Goal: Complete application form: Complete application form

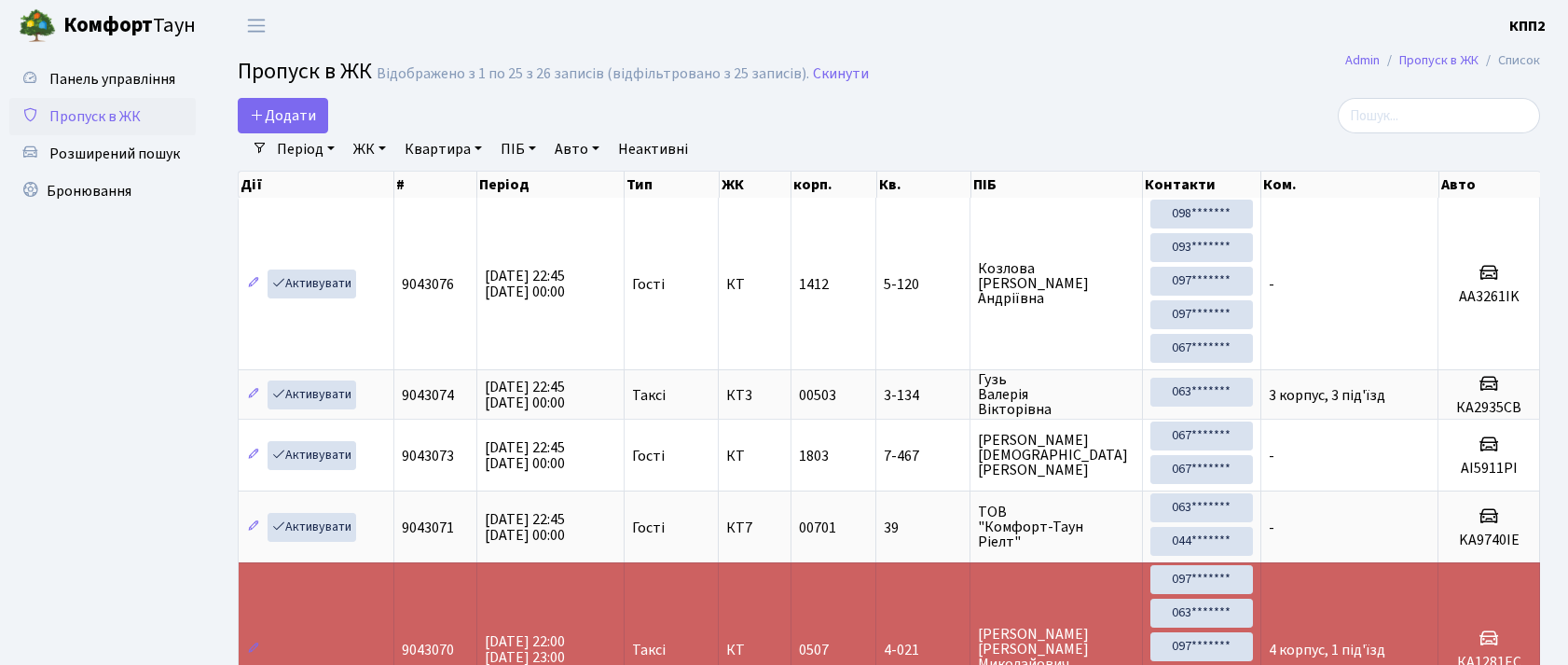
select select "25"
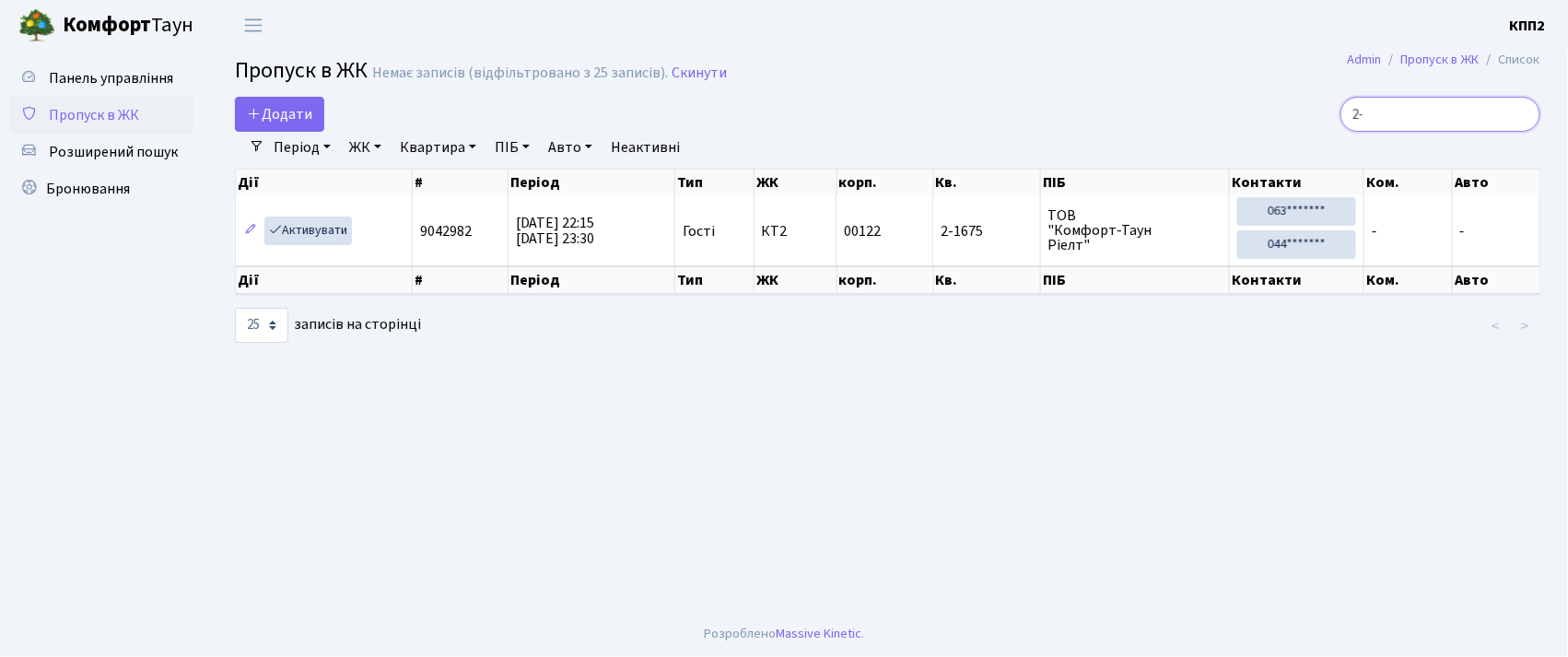
type input "2"
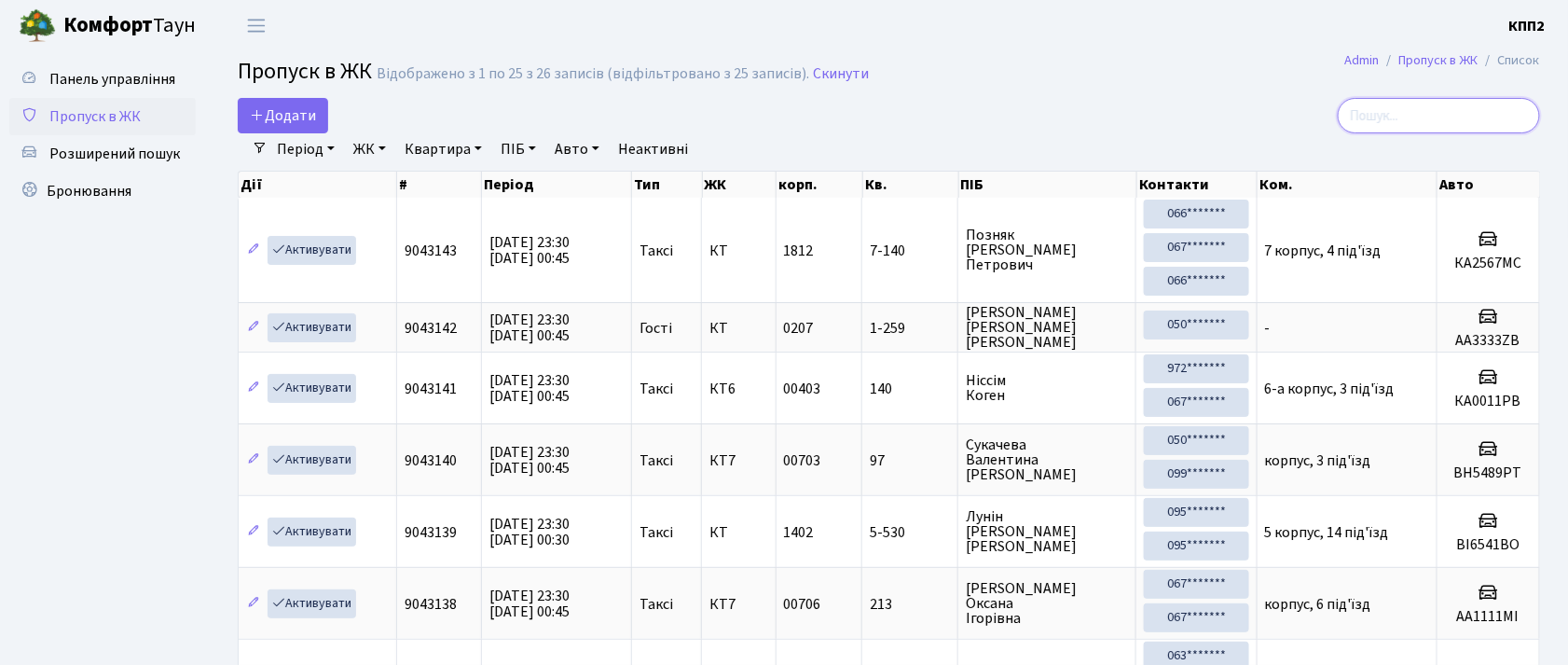
click at [1465, 130] on input "search" at bounding box center [1439, 116] width 203 height 35
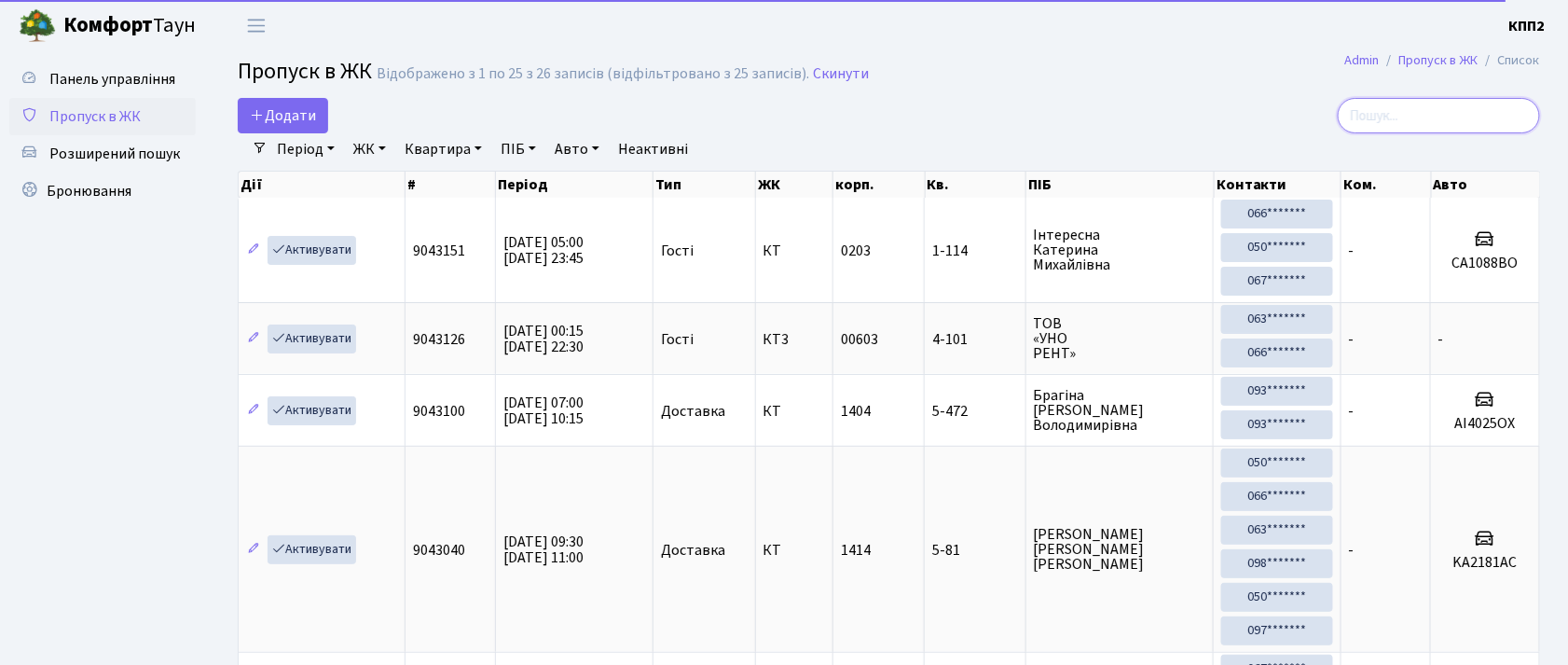
click at [1422, 123] on input "search" at bounding box center [1439, 116] width 203 height 35
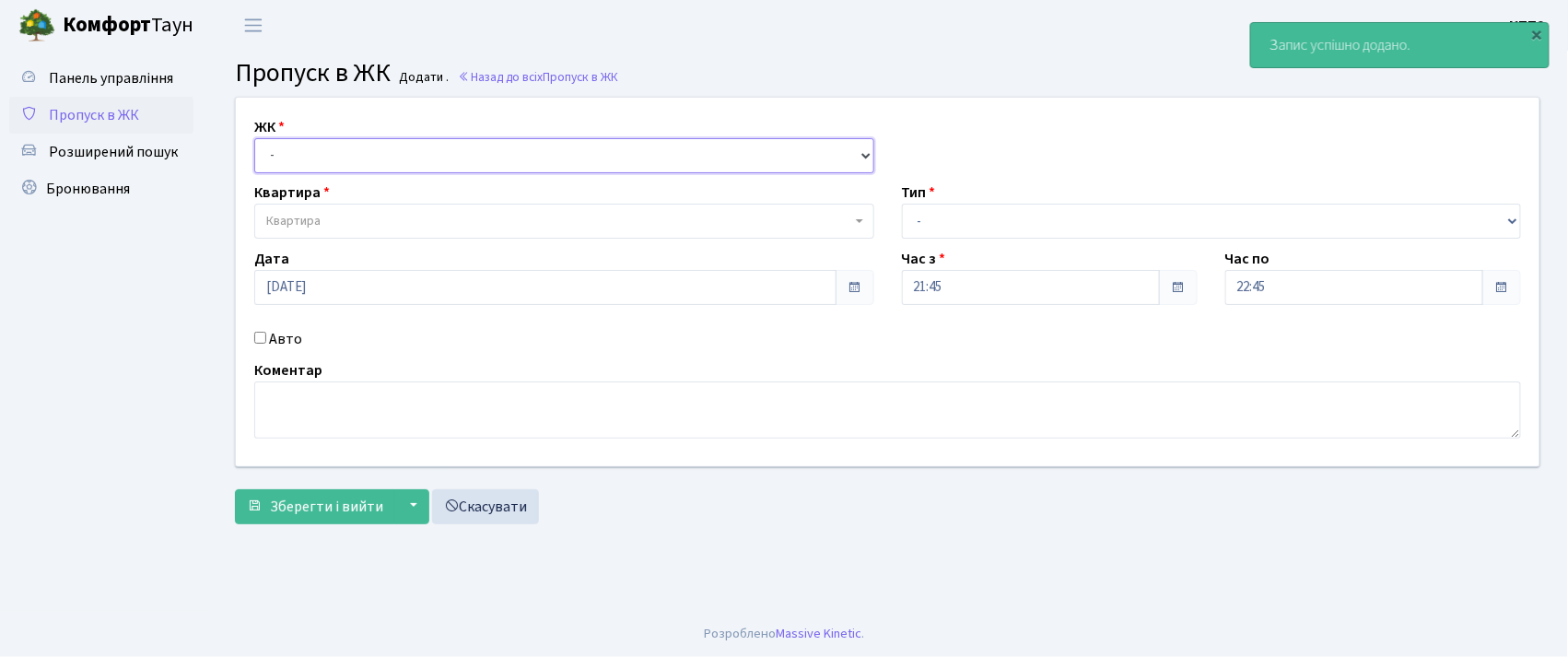
click at [593, 165] on select "- КТ, вул. Регенераторна, 4 КТ2, просп. [STREET_ADDRESS] [STREET_ADDRESS] [PERS…" at bounding box center [564, 156] width 620 height 35
select select "271"
click at [254, 138] on select "- КТ, вул. Регенераторна, 4 КТ2, просп. [STREET_ADDRESS] [STREET_ADDRESS] [PERS…" at bounding box center [564, 156] width 620 height 35
select select
click at [292, 343] on label "Авто" at bounding box center [285, 339] width 33 height 22
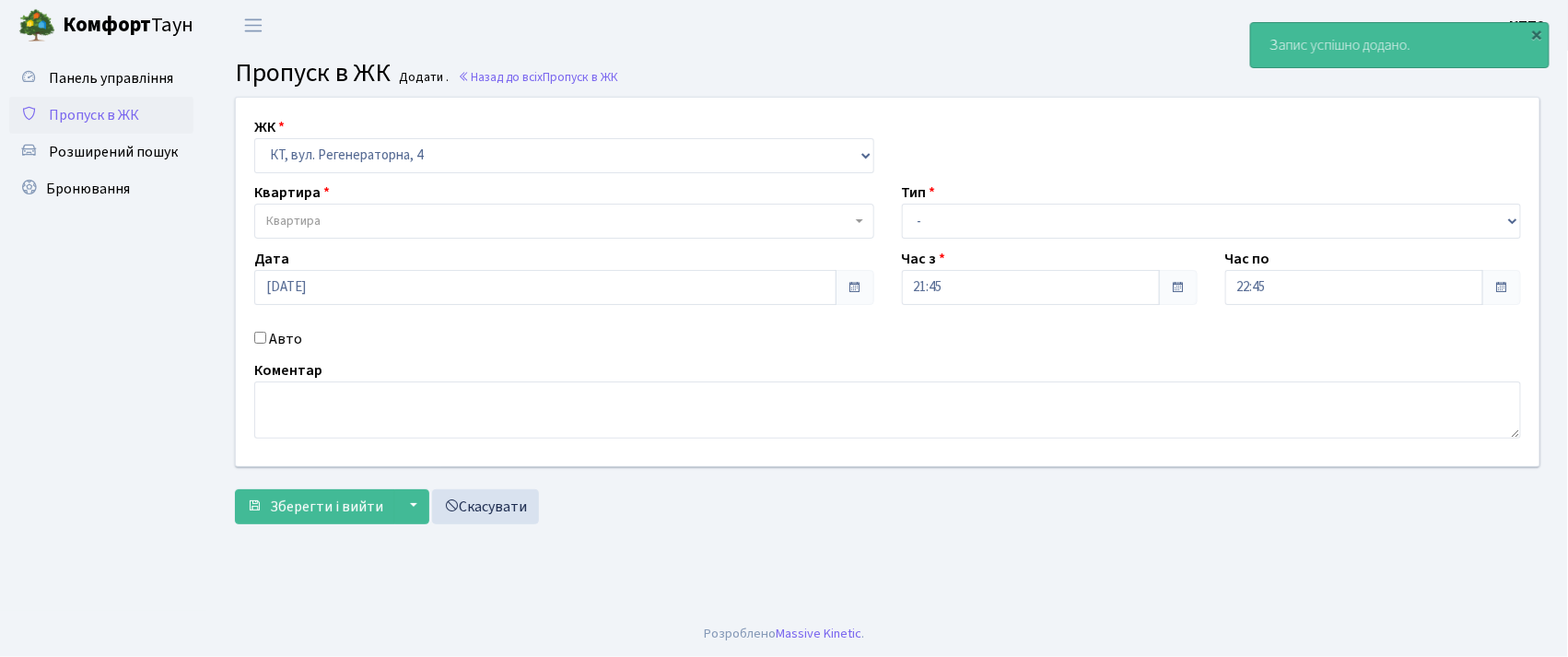
click at [266, 343] on input "Авто" at bounding box center [260, 338] width 12 height 12
checkbox input "true"
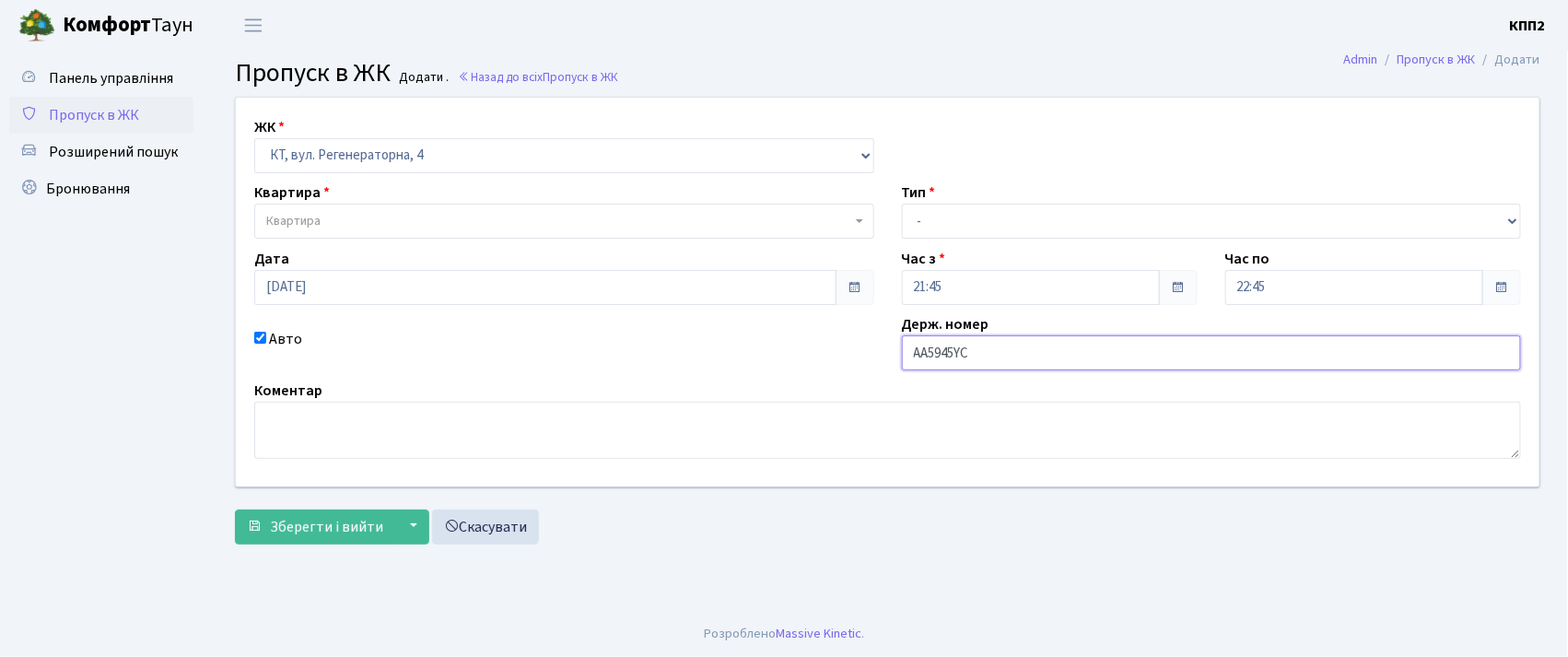
type input "АА5945YC"
click at [448, 233] on span "Квартира" at bounding box center [564, 221] width 620 height 35
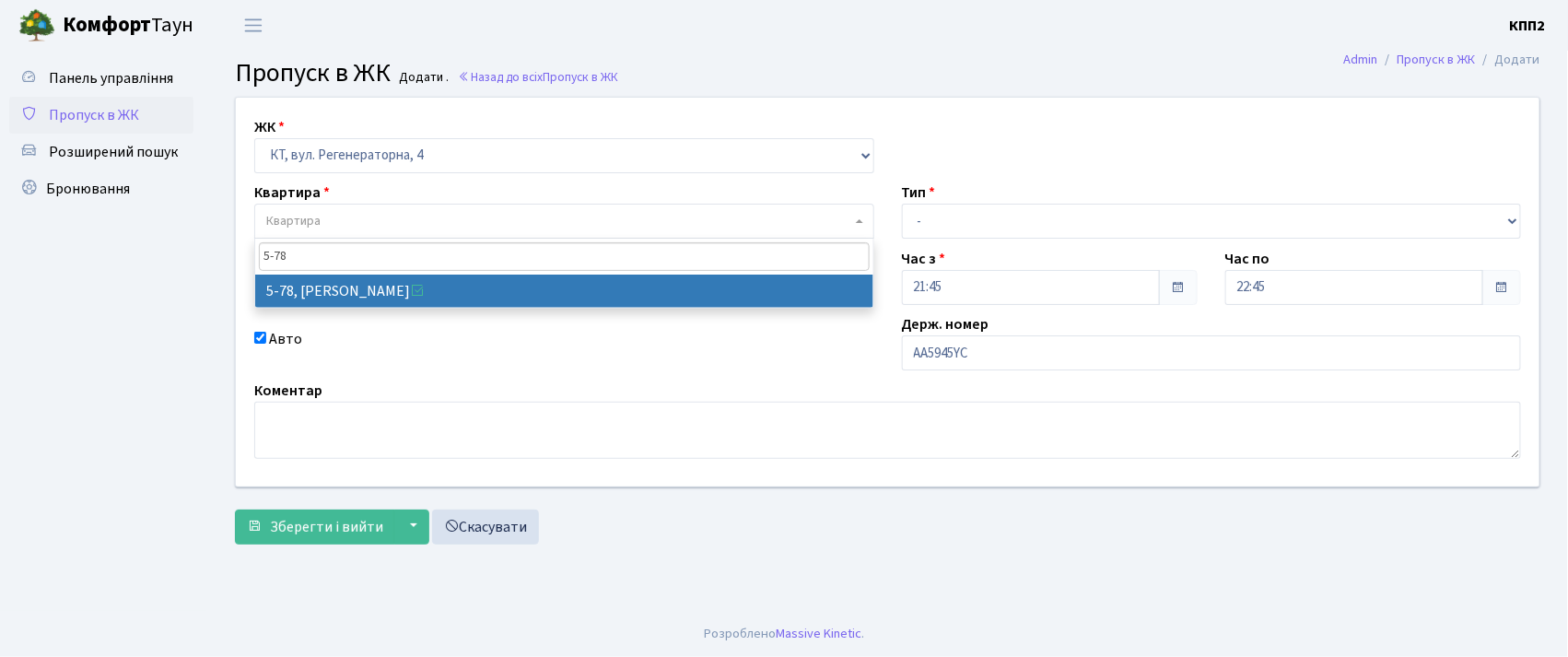
type input "5-78"
select select "2488"
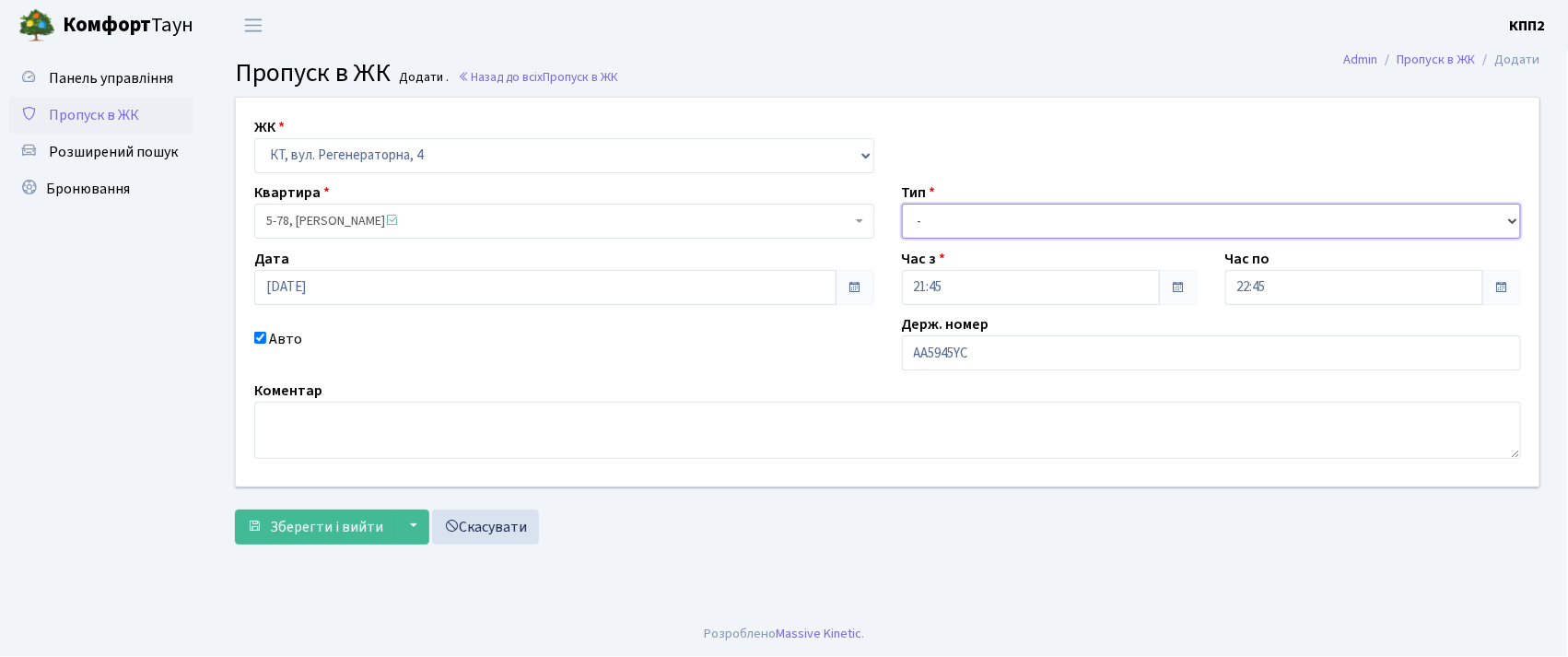
drag, startPoint x: 944, startPoint y: 222, endPoint x: 936, endPoint y: 236, distance: 16.1
click at [944, 222] on select "- Доставка Таксі Гості Сервіс" at bounding box center [1211, 221] width 620 height 35
select select "2"
click at [902, 203] on select "- Доставка Таксі Гості Сервіс" at bounding box center [1211, 221] width 620 height 35
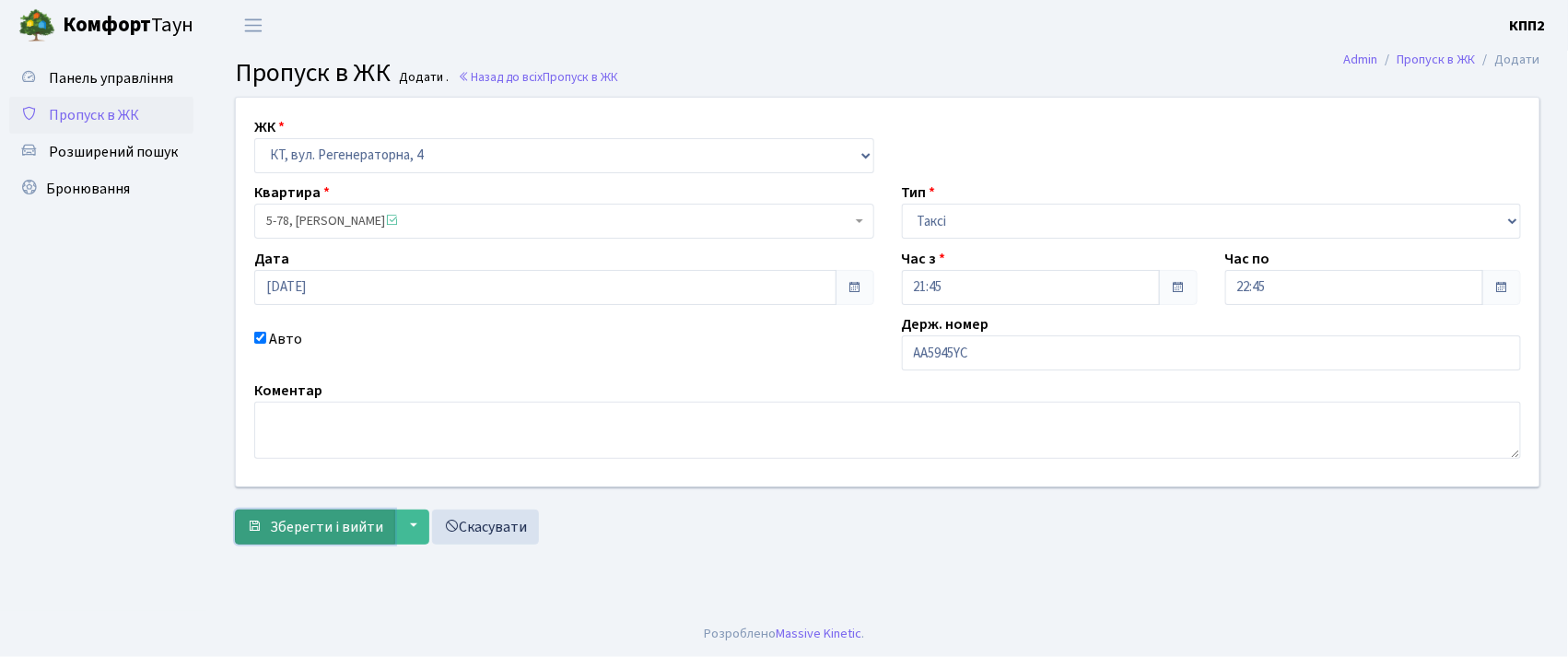
click at [313, 525] on span "Зберегти і вийти" at bounding box center [326, 526] width 113 height 20
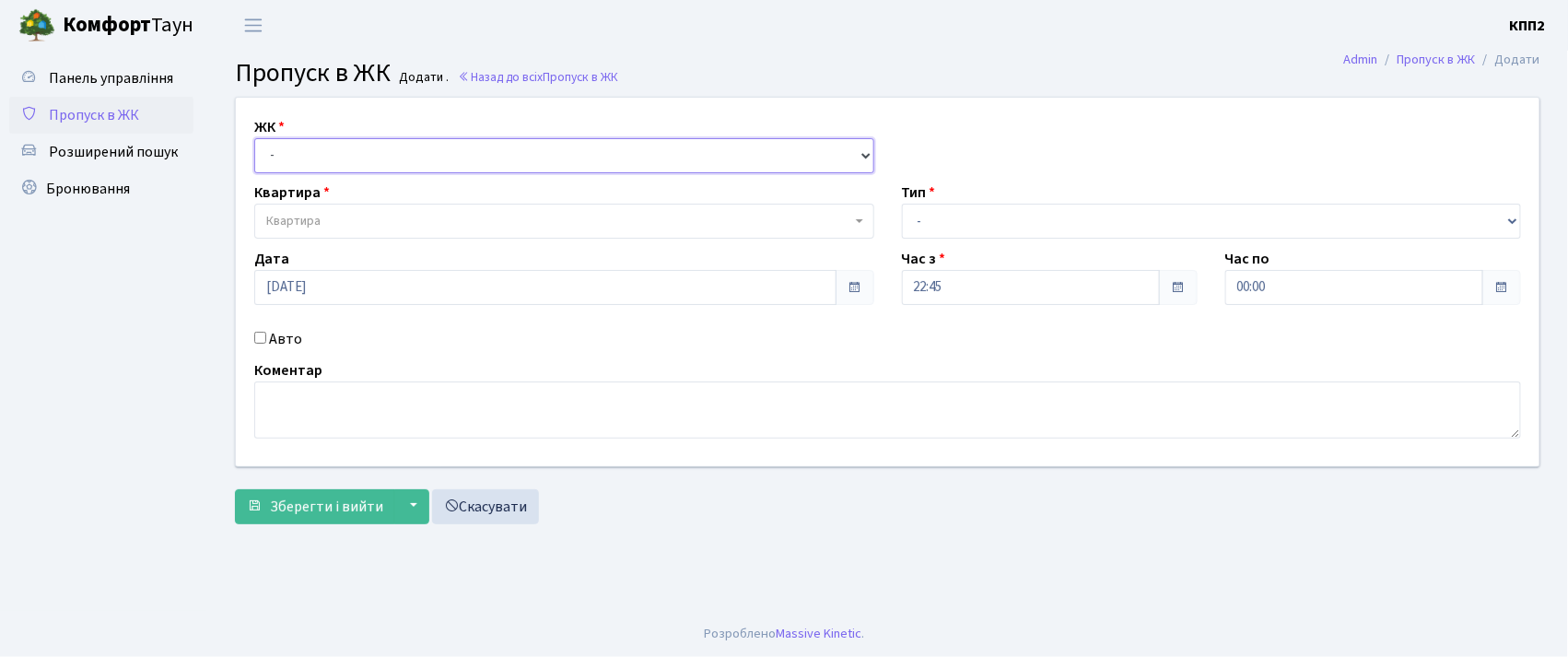
click at [458, 145] on select "- КТ, вул. Регенераторна, 4 КТ2, просп. [STREET_ADDRESS] [STREET_ADDRESS] [PERS…" at bounding box center [564, 156] width 620 height 35
select select "271"
click at [254, 138] on select "- КТ, вул. Регенераторна, 4 КТ2, просп. [STREET_ADDRESS] [STREET_ADDRESS] [PERS…" at bounding box center [564, 156] width 620 height 35
select select
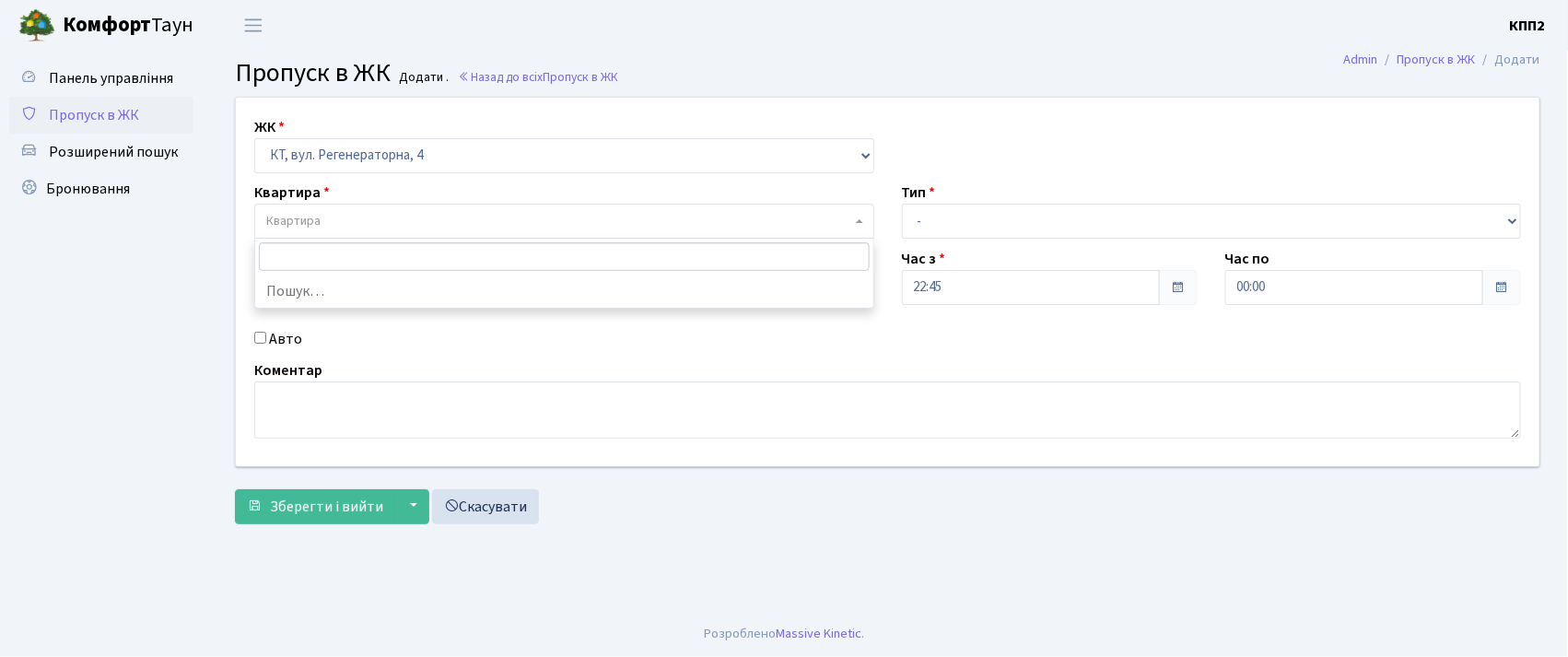
click at [470, 225] on span "Квартира" at bounding box center [558, 221] width 585 height 18
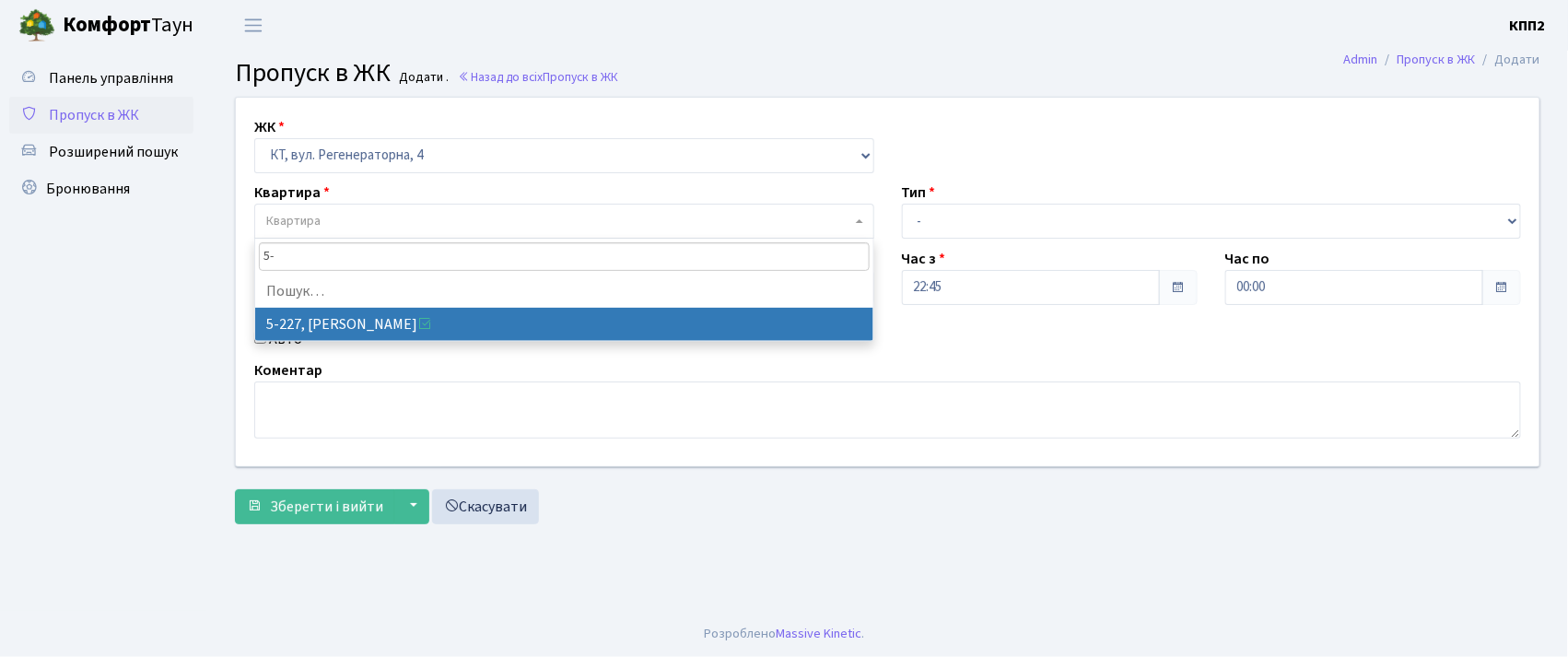
type input "5"
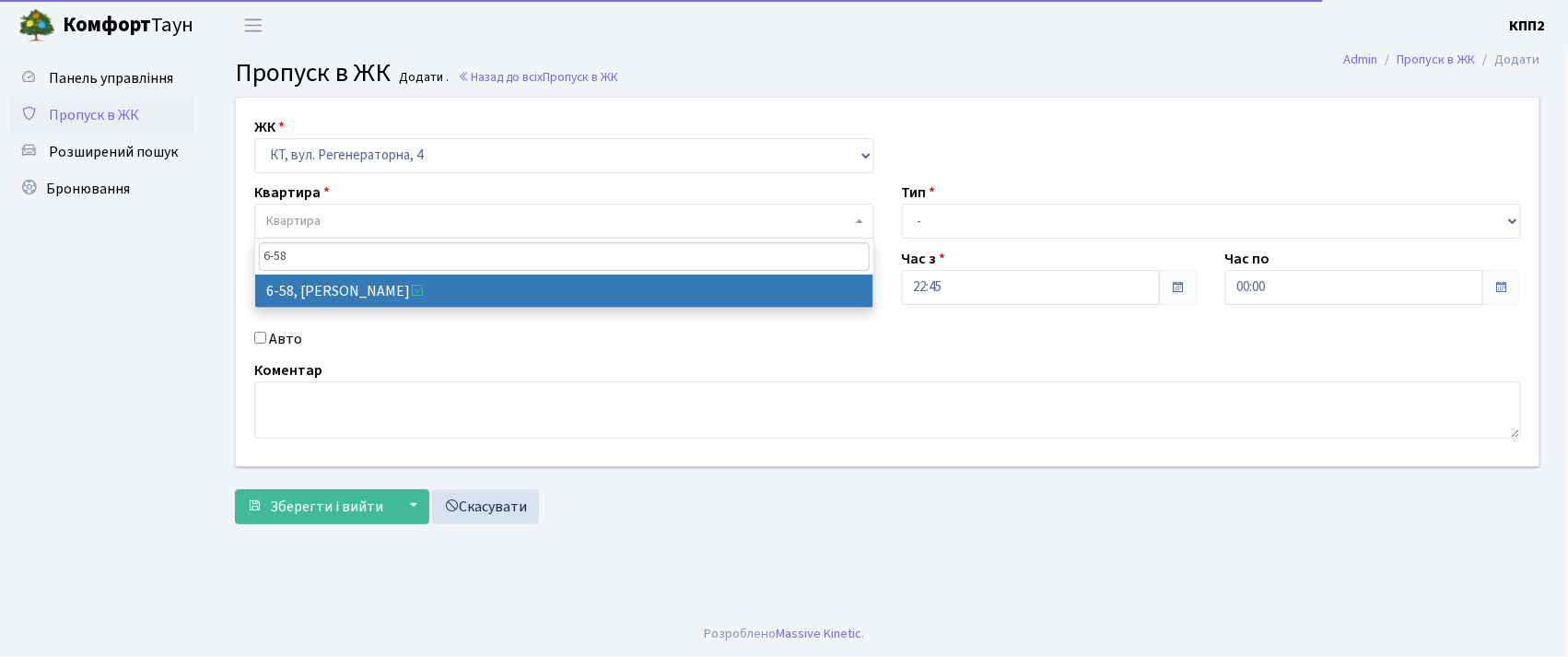
type input "6-58"
select select "5283"
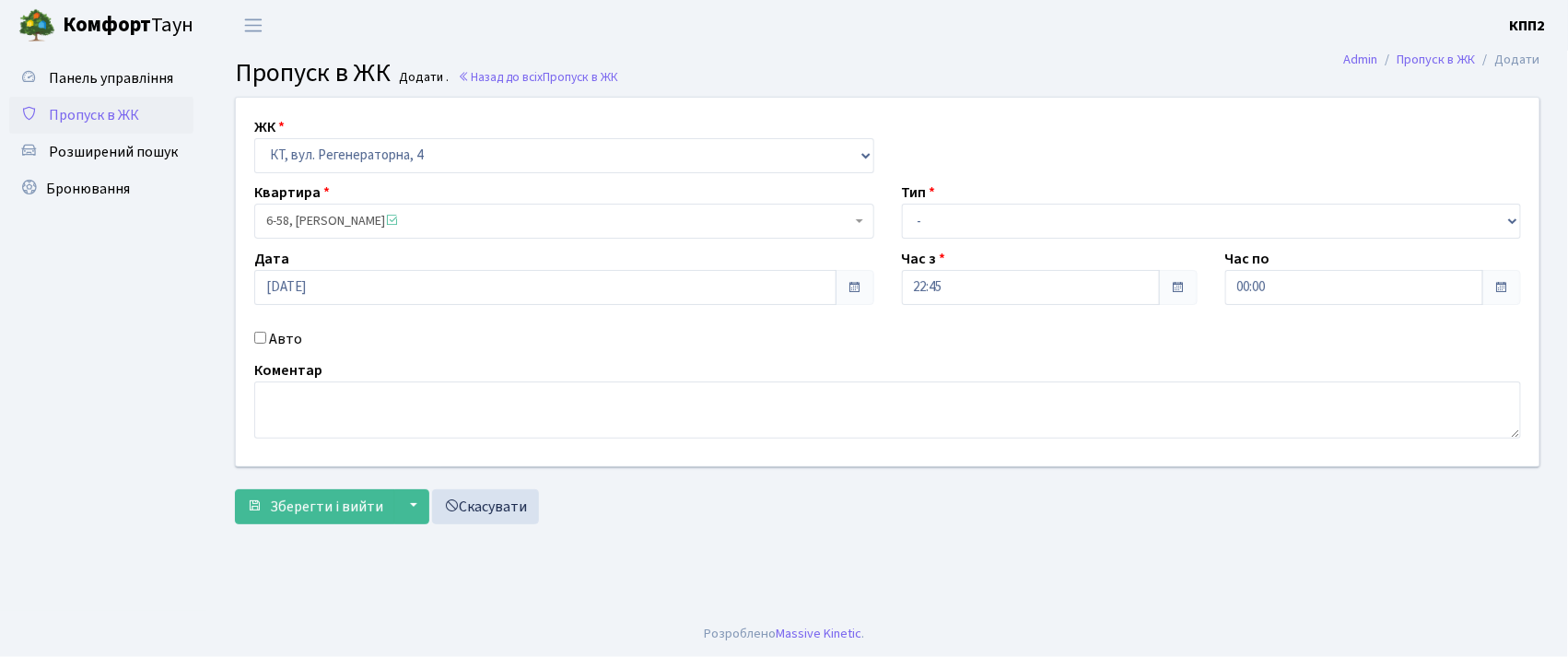
click at [720, 229] on span "6-58, Корецький Денис Сергійович" at bounding box center [558, 221] width 585 height 18
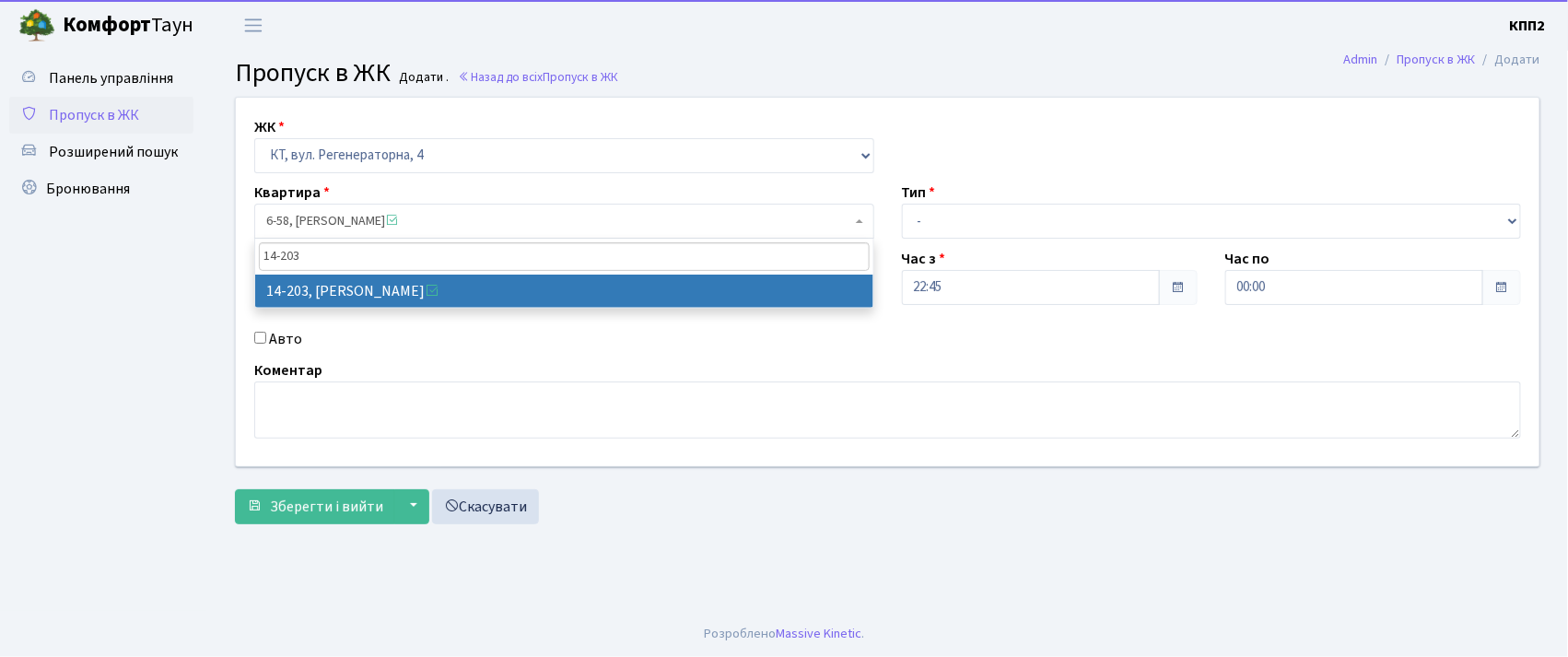
type input "14-203"
select select "7580"
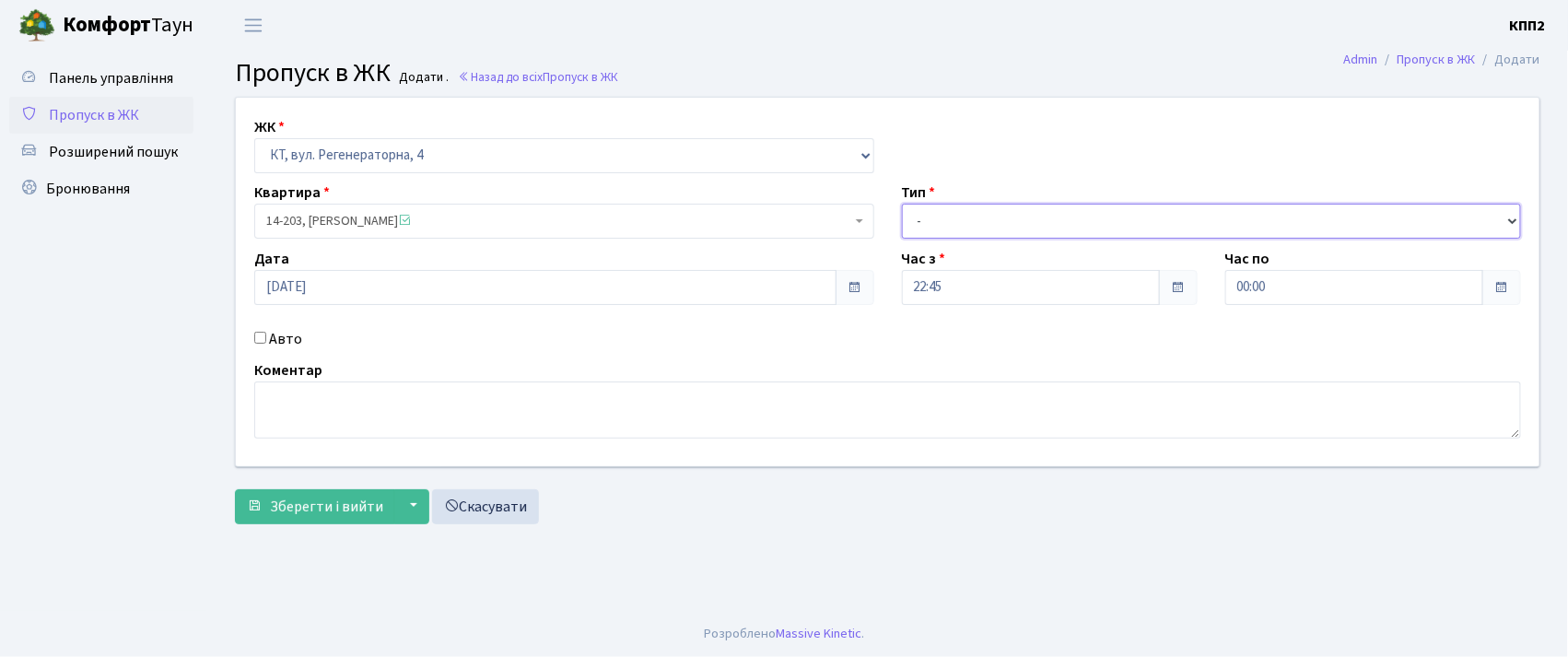
click at [1062, 224] on select "- Доставка Таксі Гості Сервіс" at bounding box center [1211, 221] width 620 height 35
select select "3"
click at [902, 203] on select "- Доставка Таксі Гості Сервіс" at bounding box center [1211, 221] width 620 height 35
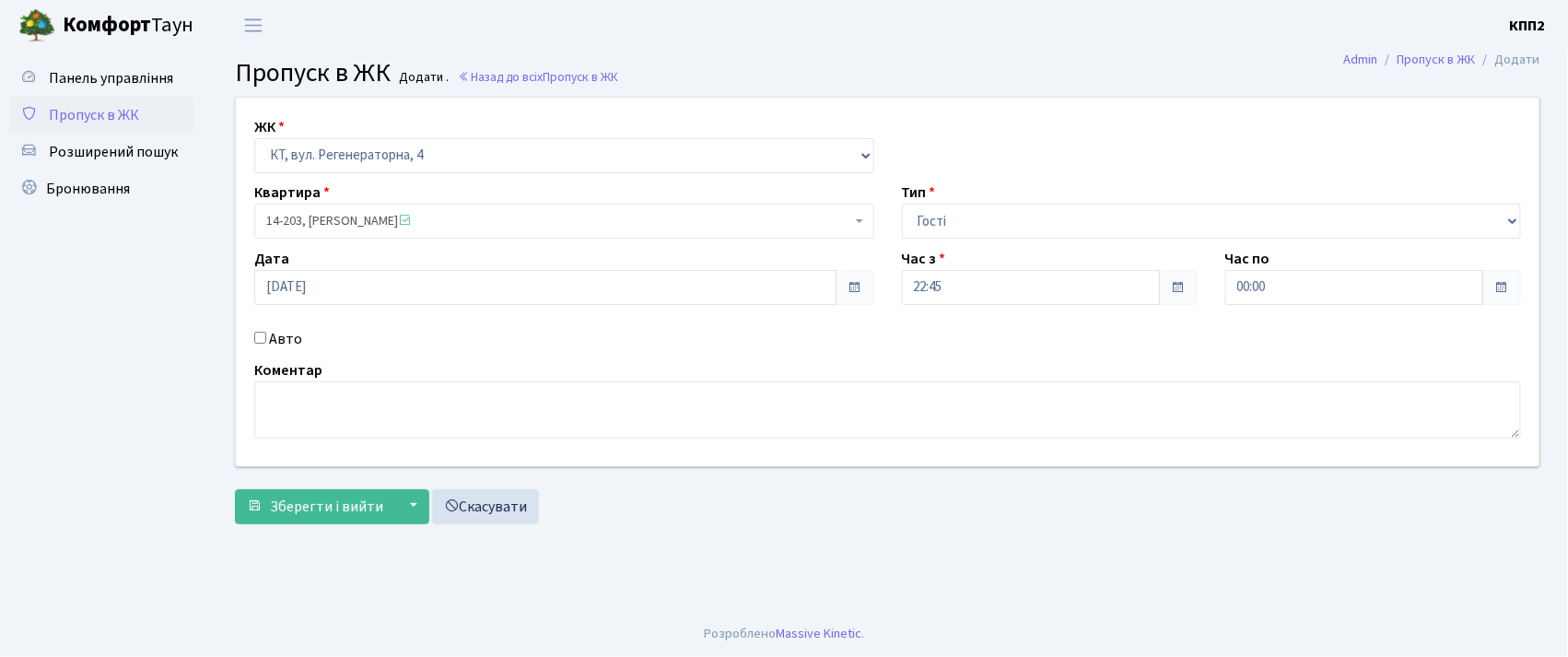
click at [275, 338] on label "Авто" at bounding box center [285, 339] width 33 height 22
click at [266, 338] on input "Авто" at bounding box center [260, 338] width 12 height 12
checkbox input "true"
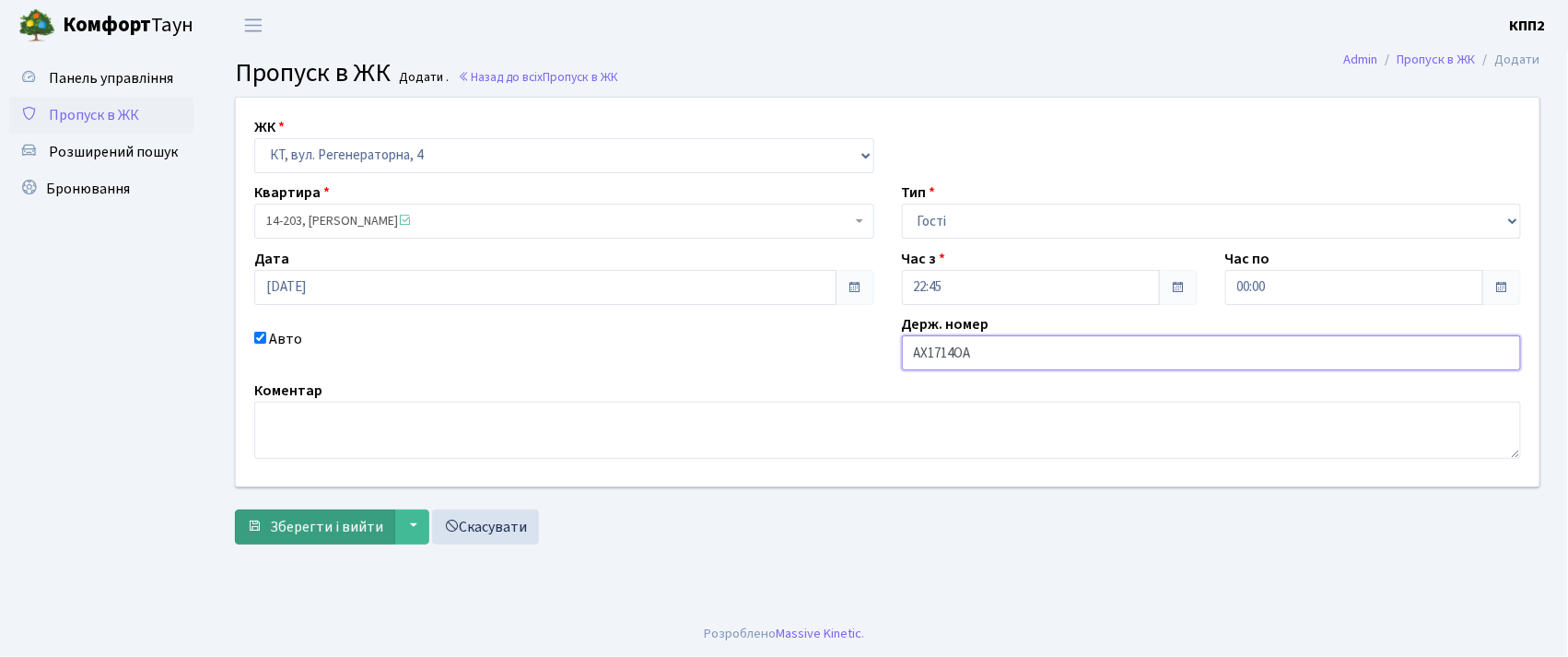
type input "АХ1714ОА"
click at [337, 531] on span "Зберегти і вийти" at bounding box center [326, 526] width 113 height 20
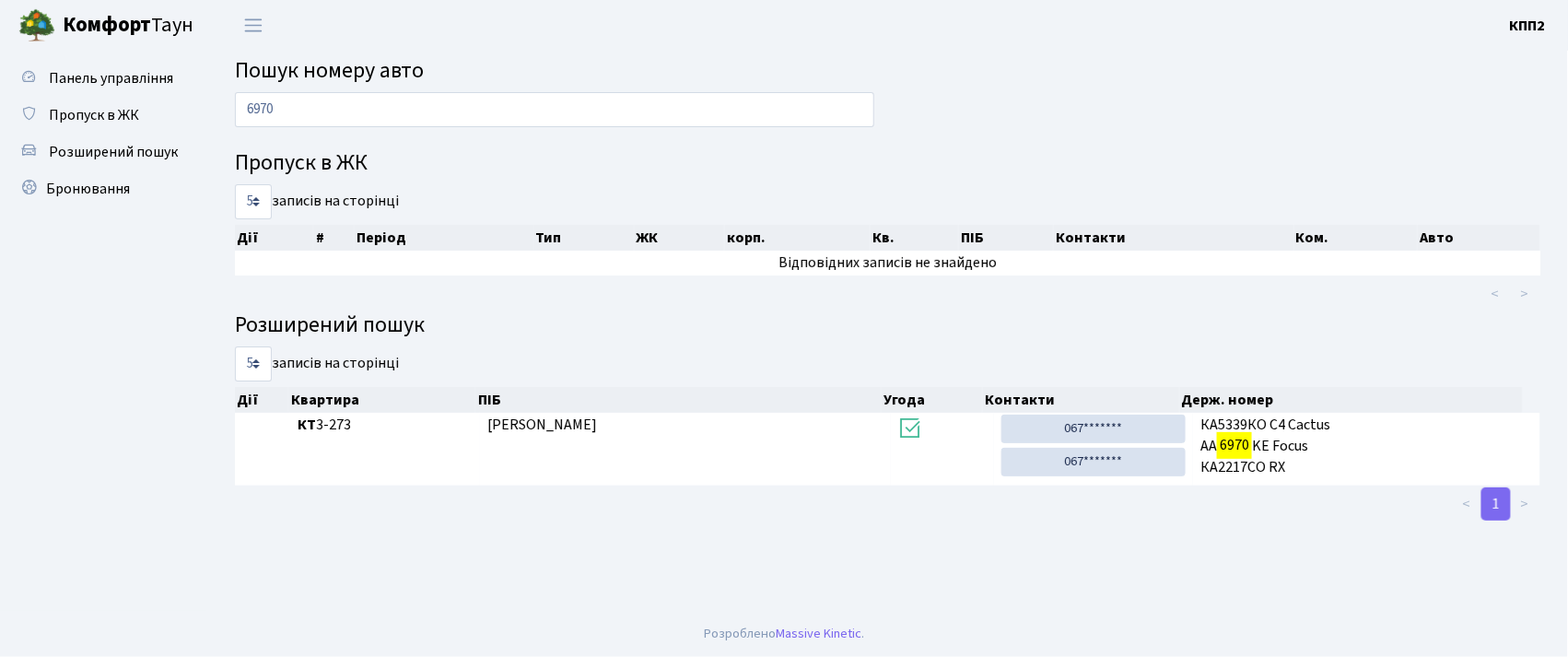
type input "6970"
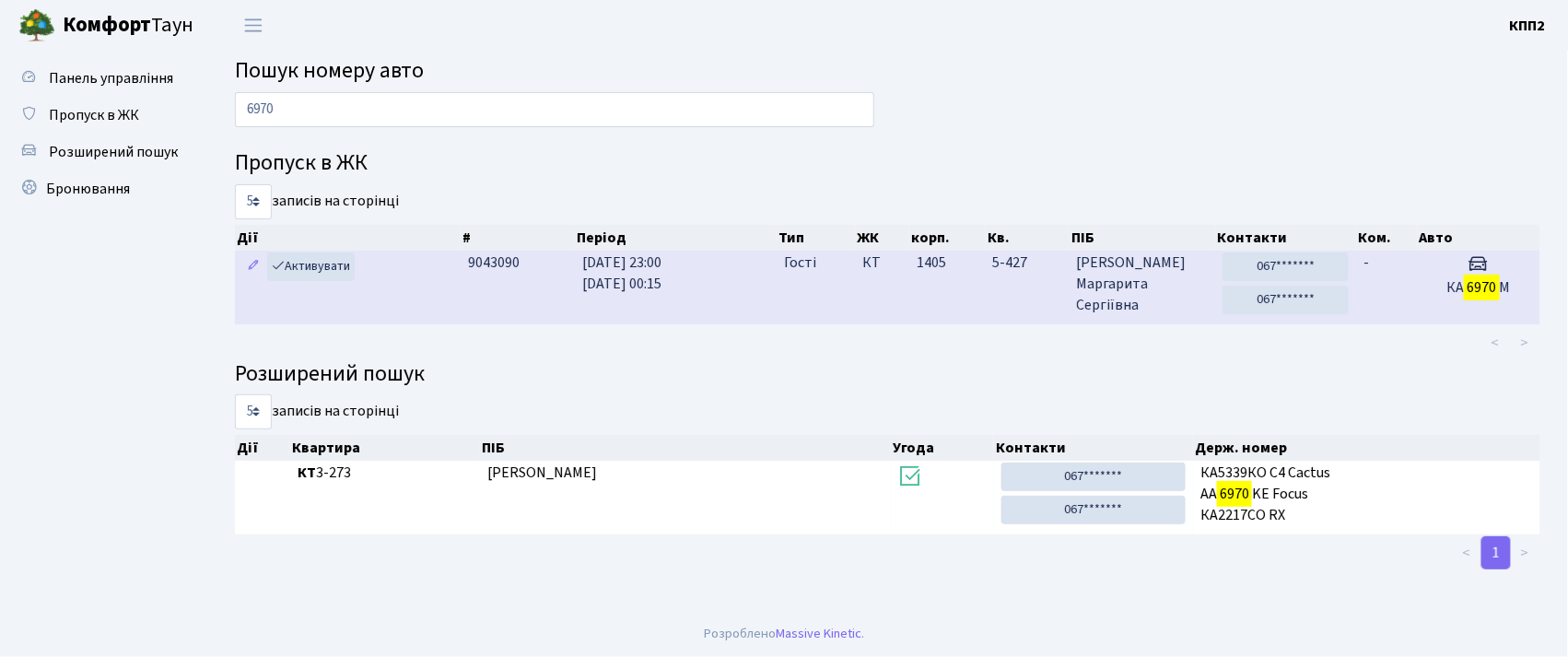
click at [949, 296] on td "1405" at bounding box center [947, 286] width 76 height 73
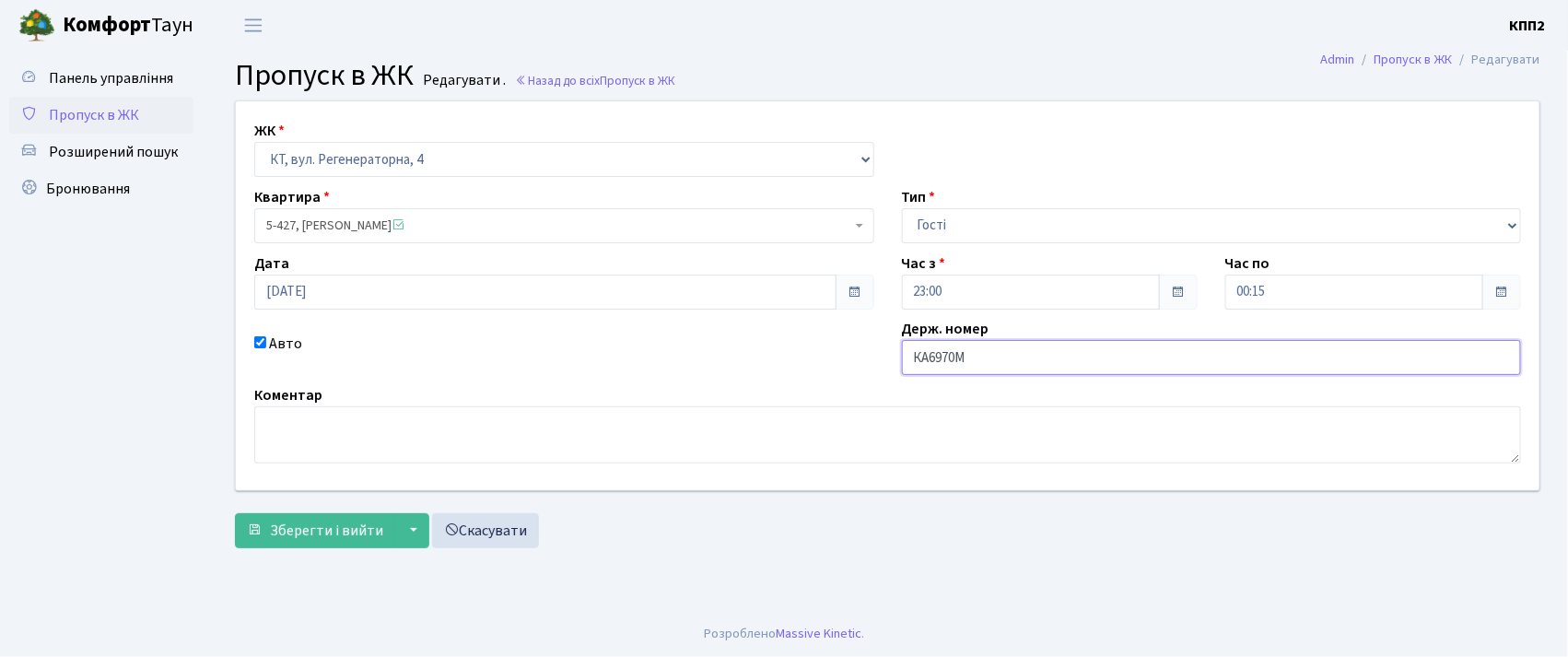
click at [1151, 357] on input "КА6970М" at bounding box center [1211, 357] width 620 height 35
type input "КА6970МЕ"
click at [270, 531] on span "Зберегти і вийти" at bounding box center [326, 530] width 113 height 20
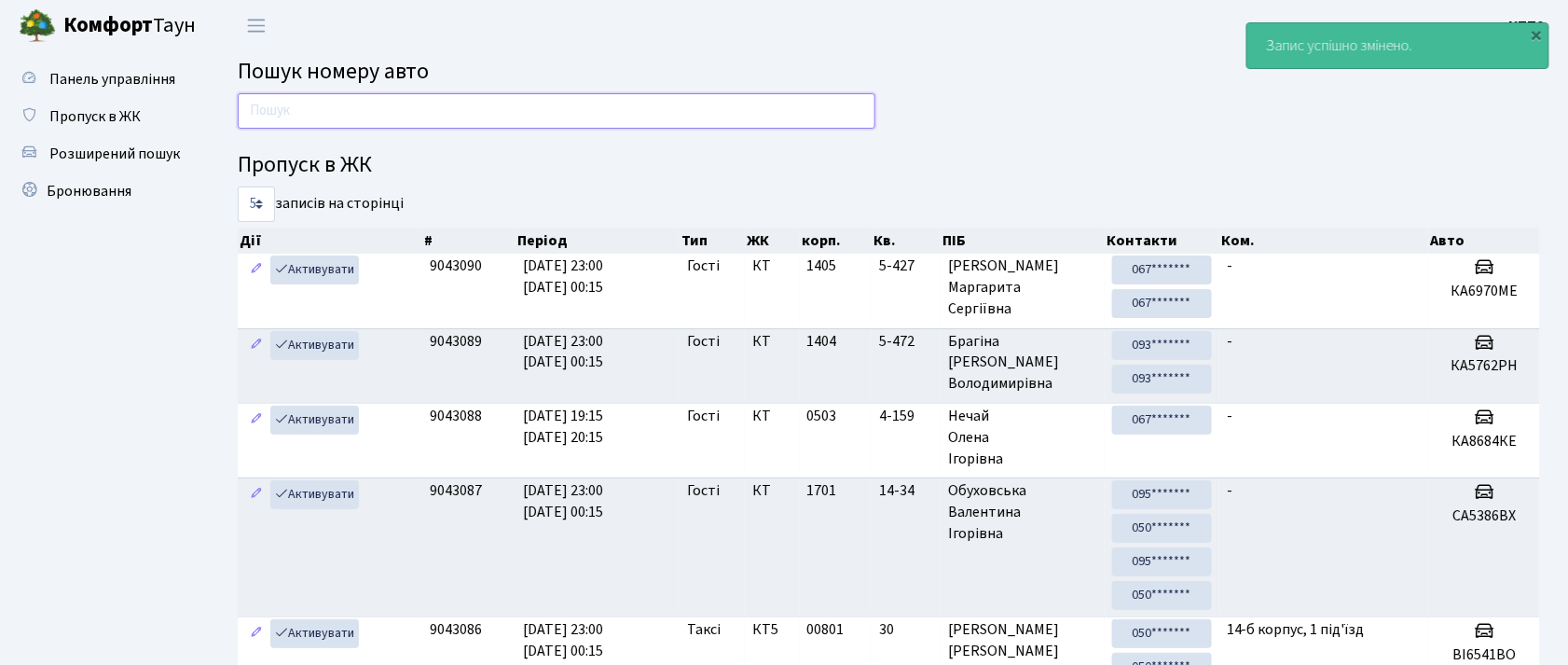
click at [578, 117] on input "text" at bounding box center [556, 111] width 637 height 35
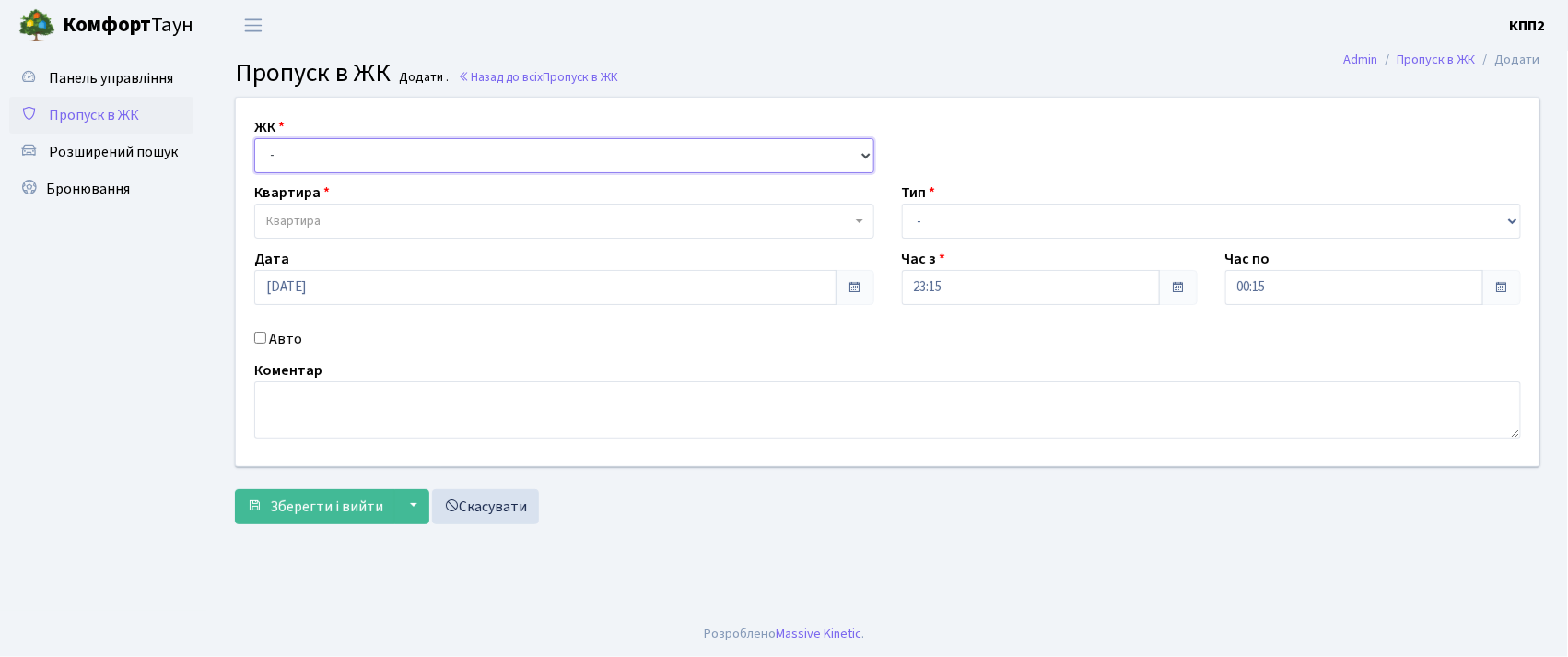
drag, startPoint x: 460, startPoint y: 159, endPoint x: 465, endPoint y: 169, distance: 11.2
click at [460, 159] on select "- КТ, вул. Регенераторна, 4 КТ2, просп. Соборності, 17 КТ3, вул. Березнева, 16 …" at bounding box center [564, 156] width 620 height 35
select select "271"
click at [254, 138] on select "- КТ, вул. Регенераторна, 4 КТ2, просп. Соборності, 17 КТ3, вул. Березнева, 16 …" at bounding box center [564, 156] width 620 height 35
select select
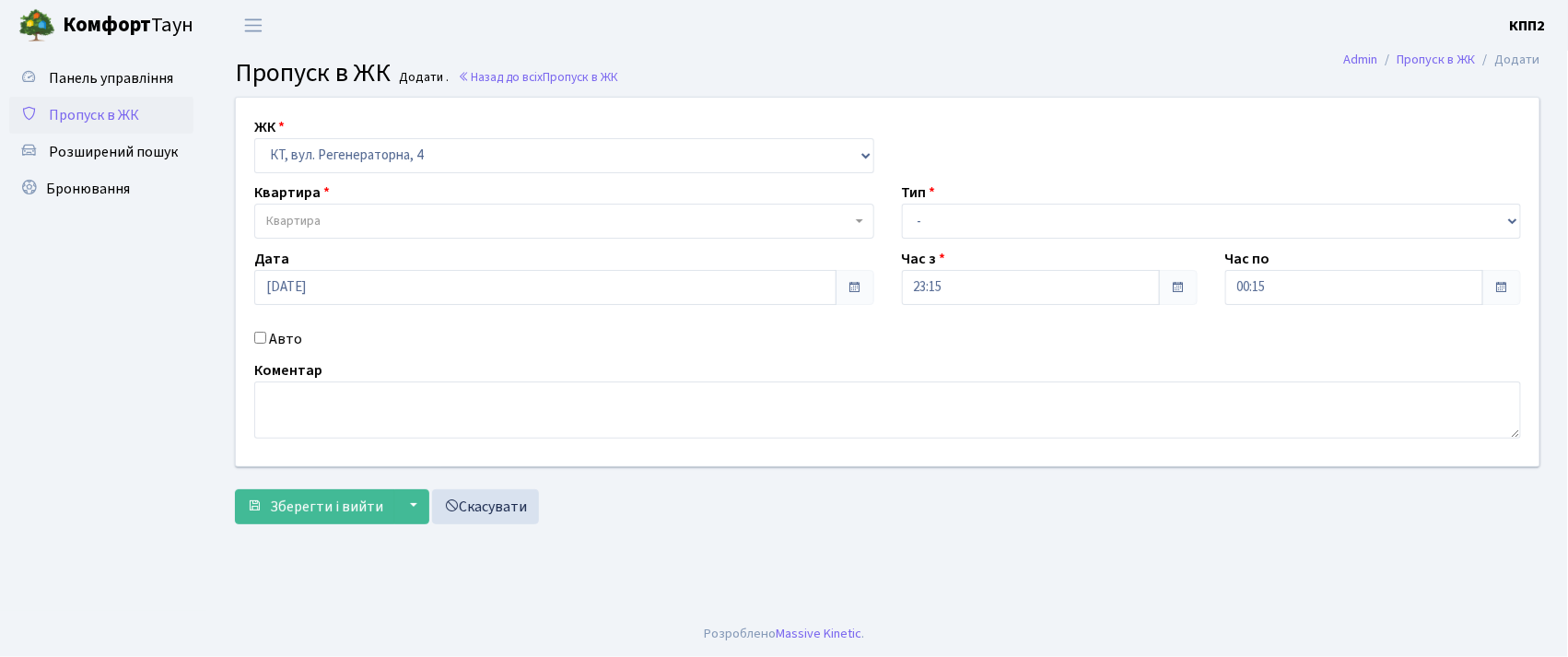
click at [481, 214] on span "Квартира" at bounding box center [558, 221] width 585 height 18
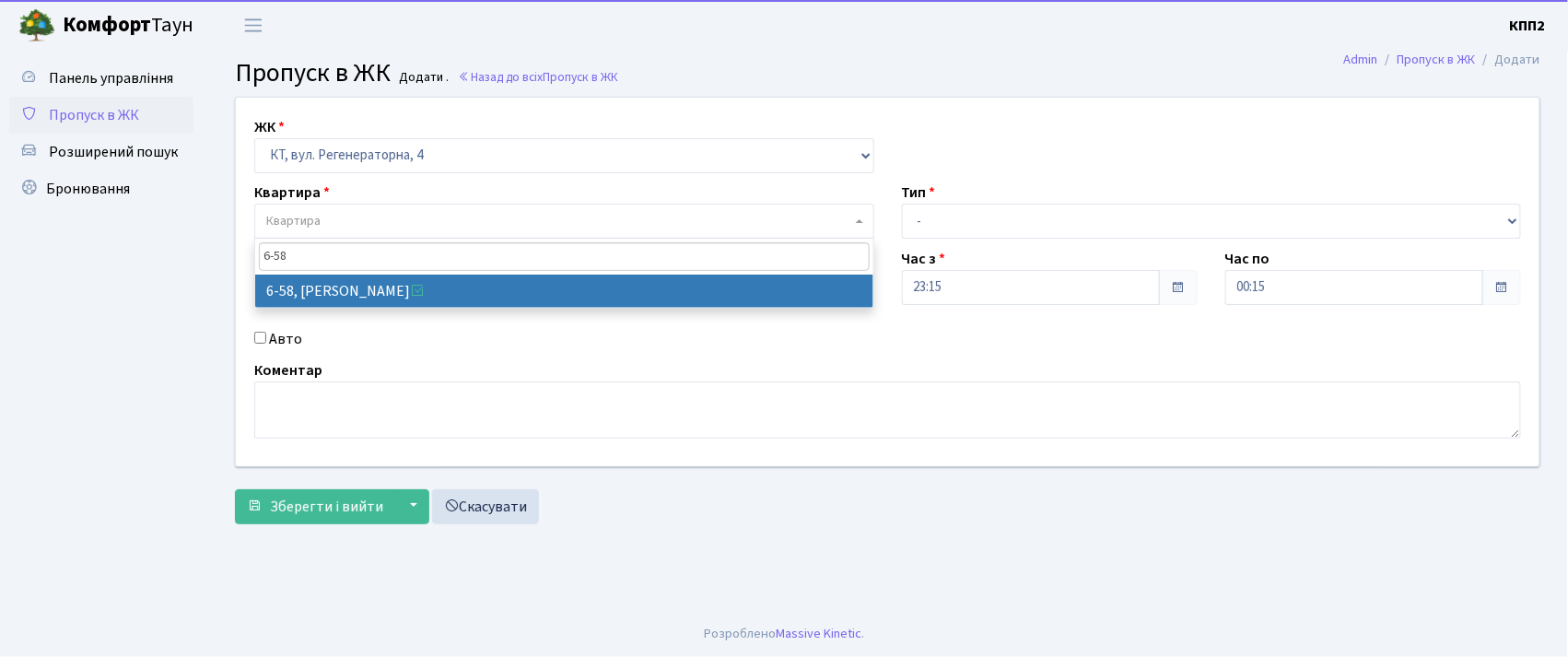
type input "6-58"
select select "5283"
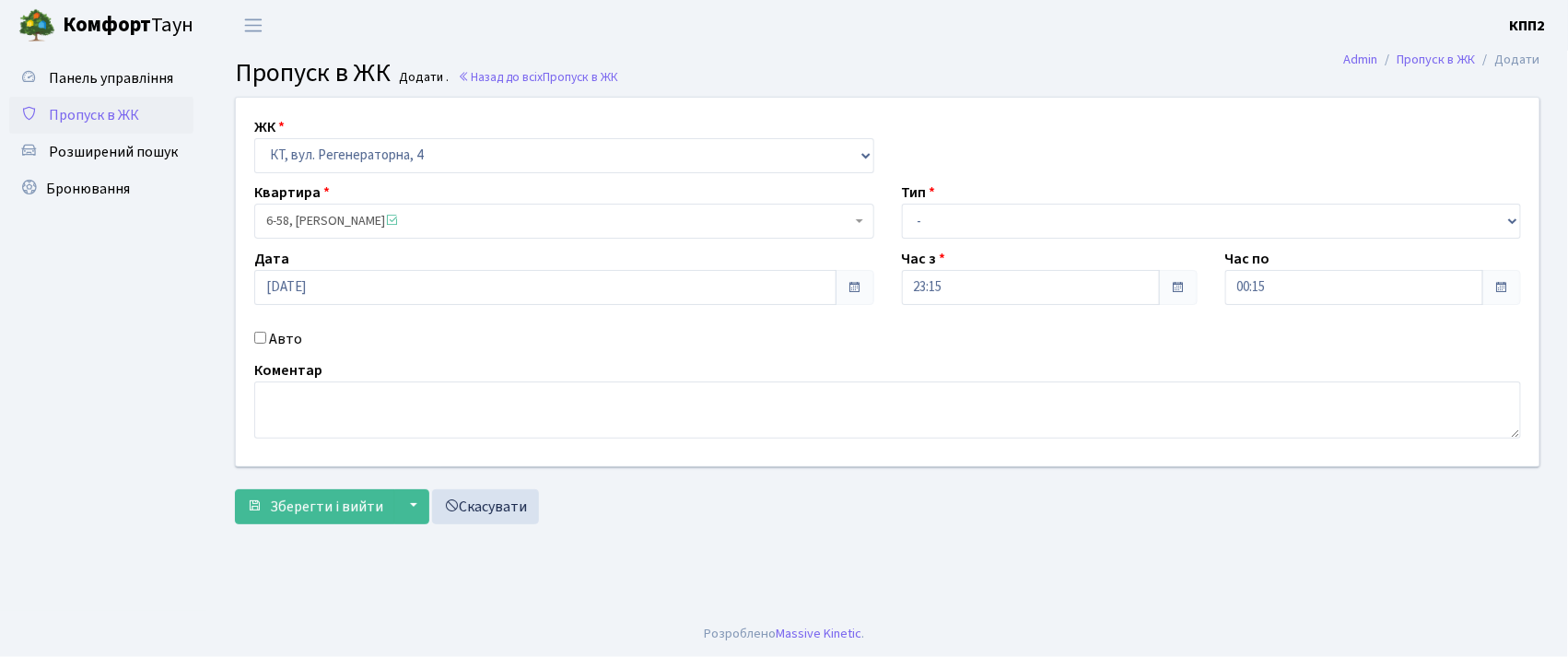
click at [273, 339] on label "Авто" at bounding box center [285, 339] width 33 height 22
click at [266, 339] on input "Авто" at bounding box center [260, 338] width 12 height 12
checkbox input "true"
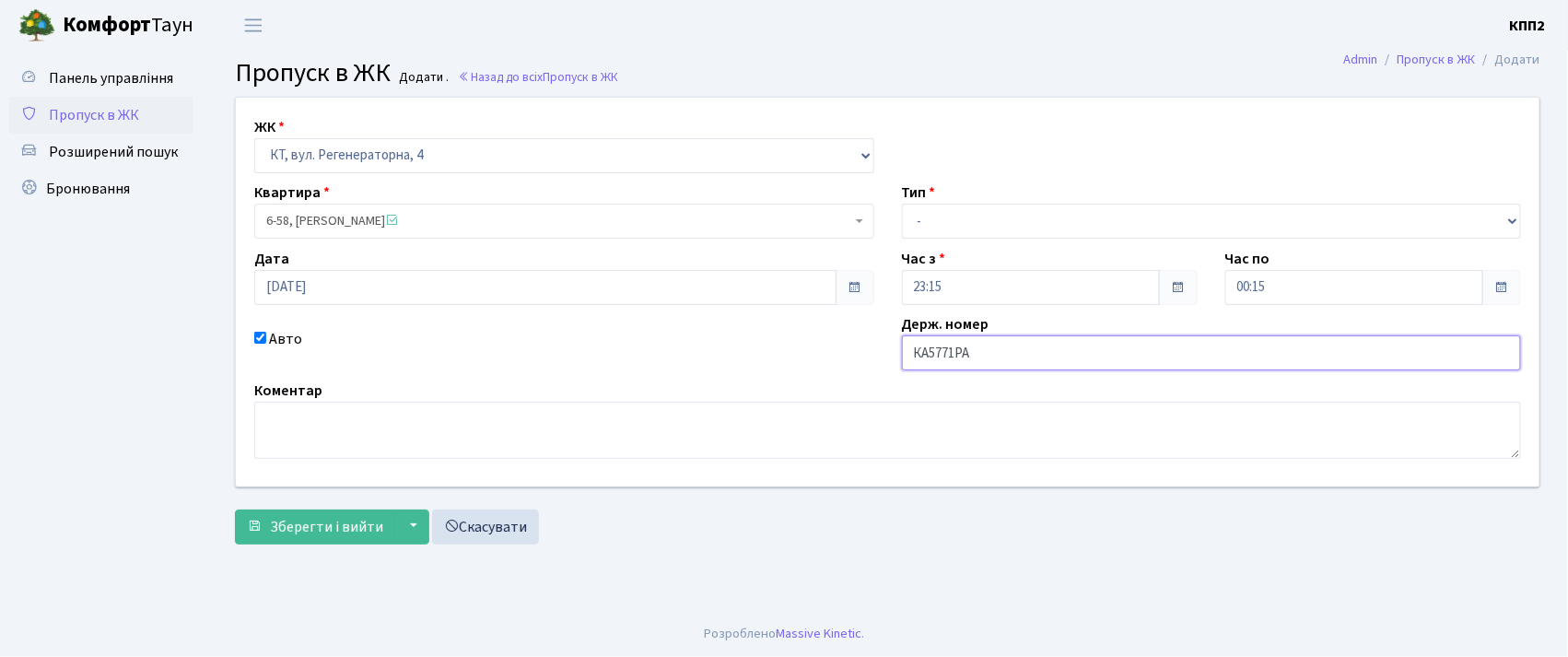
type input "КА5771РА"
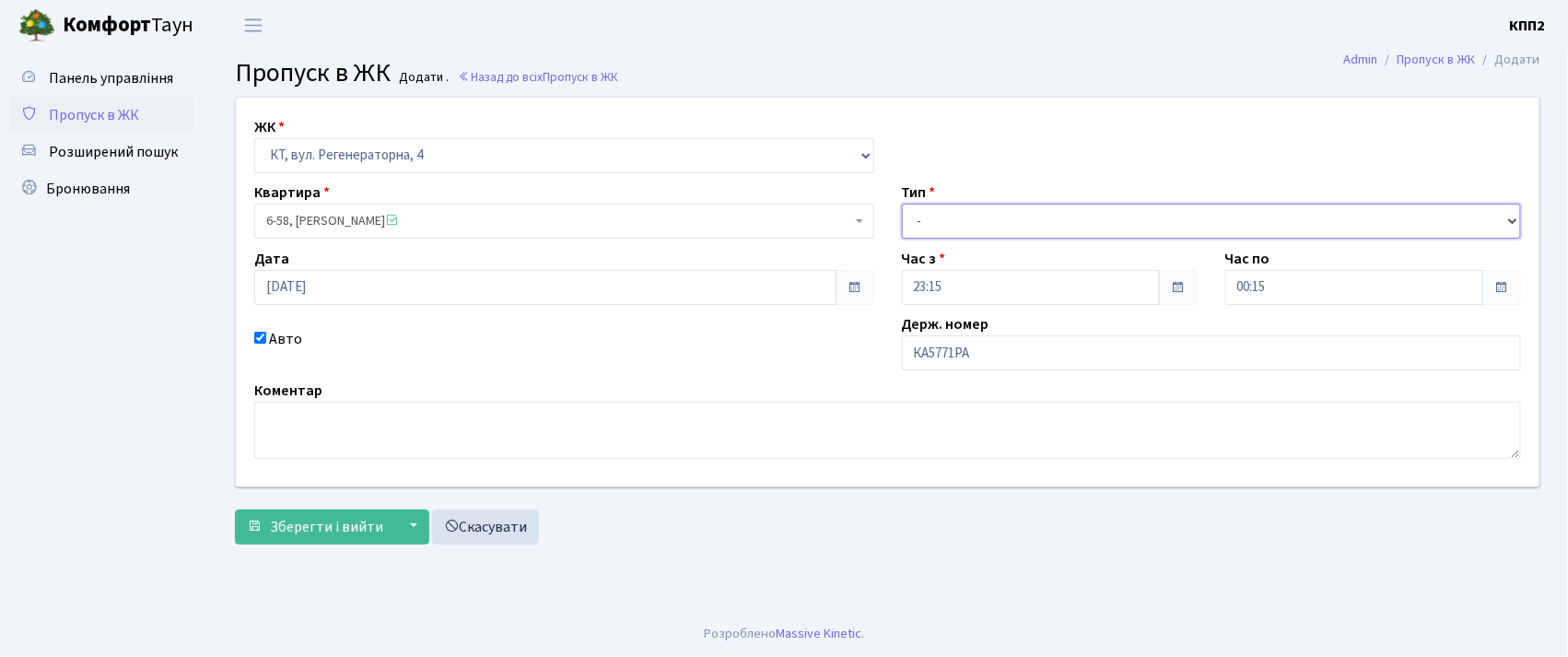
drag, startPoint x: 999, startPoint y: 211, endPoint x: 991, endPoint y: 218, distance: 10.6
click at [999, 214] on select "- Доставка Таксі Гості Сервіс" at bounding box center [1211, 221] width 620 height 35
select select "2"
click at [902, 203] on select "- Доставка Таксі Гості Сервіс" at bounding box center [1211, 221] width 620 height 35
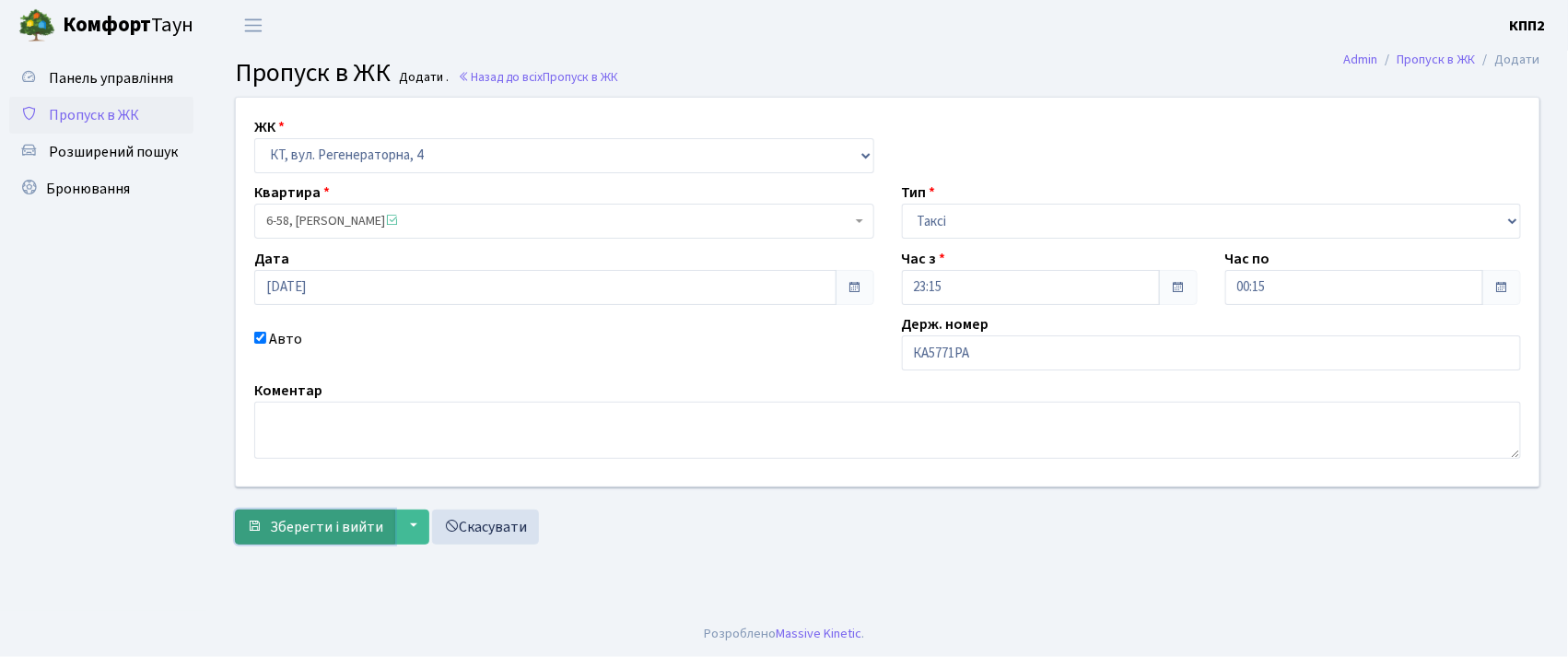
click at [270, 531] on span "Зберегти і вийти" at bounding box center [326, 526] width 113 height 20
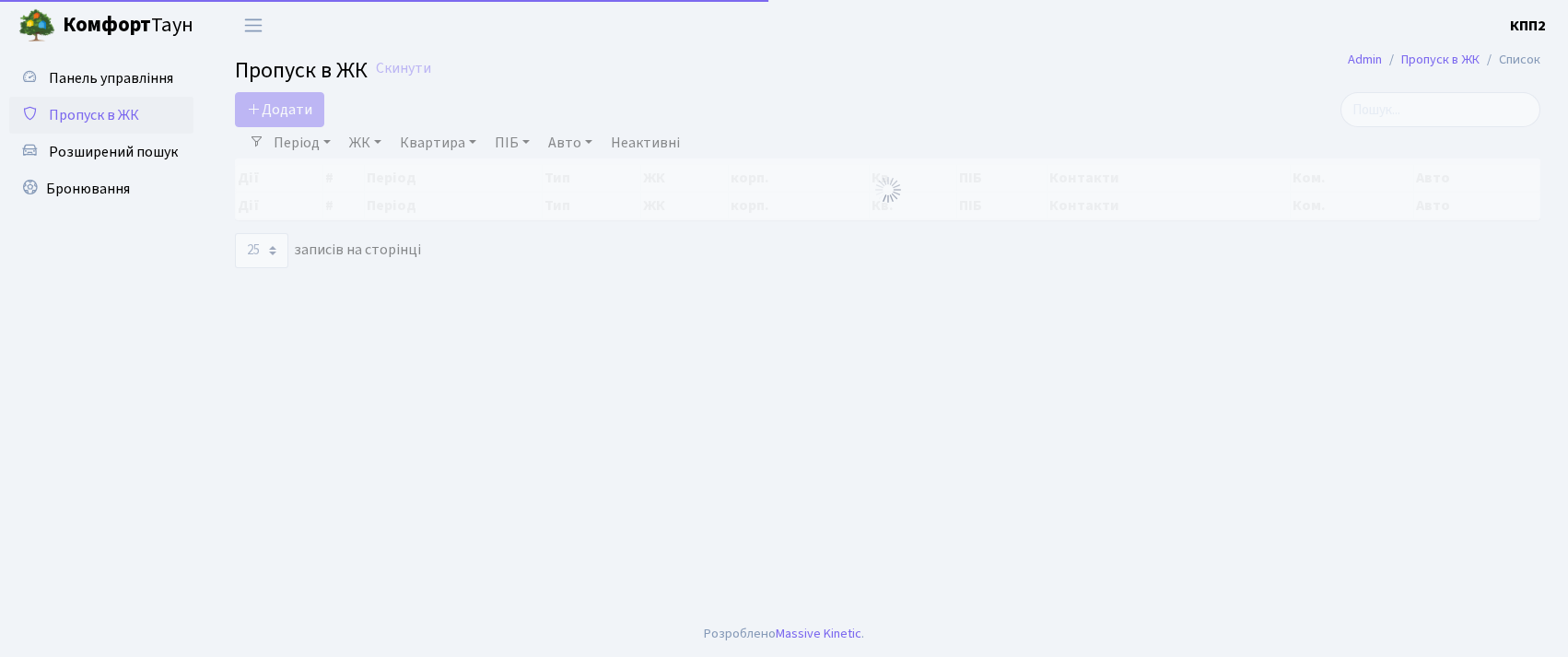
select select "25"
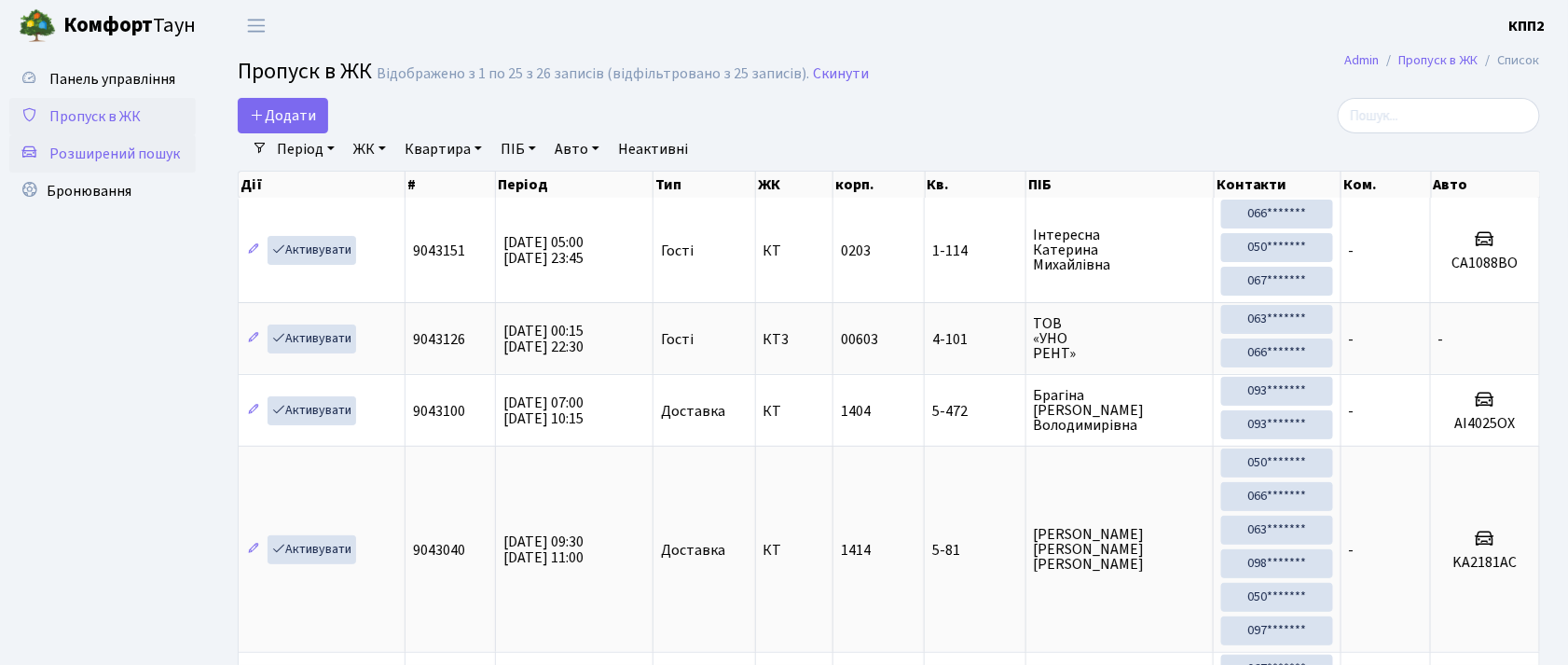
click at [150, 166] on link "Розширений пошук" at bounding box center [103, 154] width 186 height 37
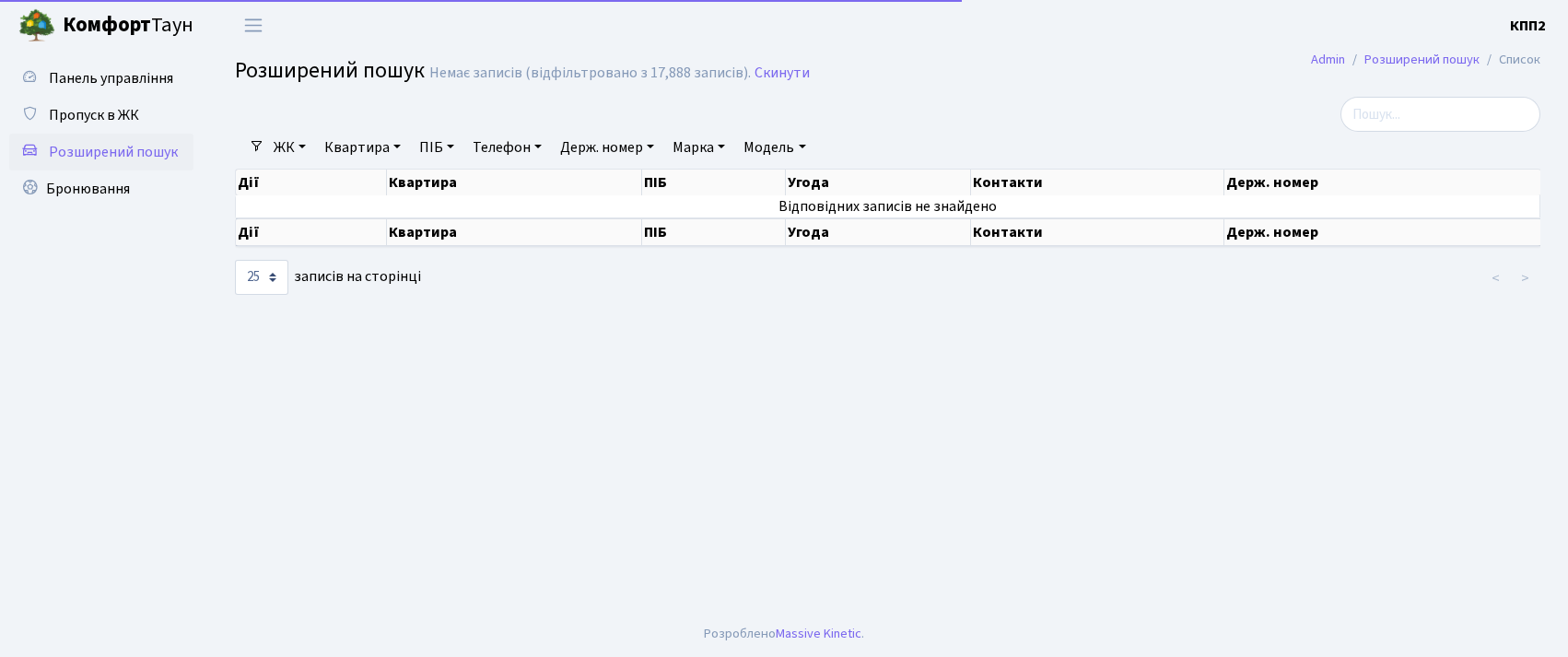
select select "25"
click at [343, 152] on link "Квартира" at bounding box center [363, 147] width 91 height 31
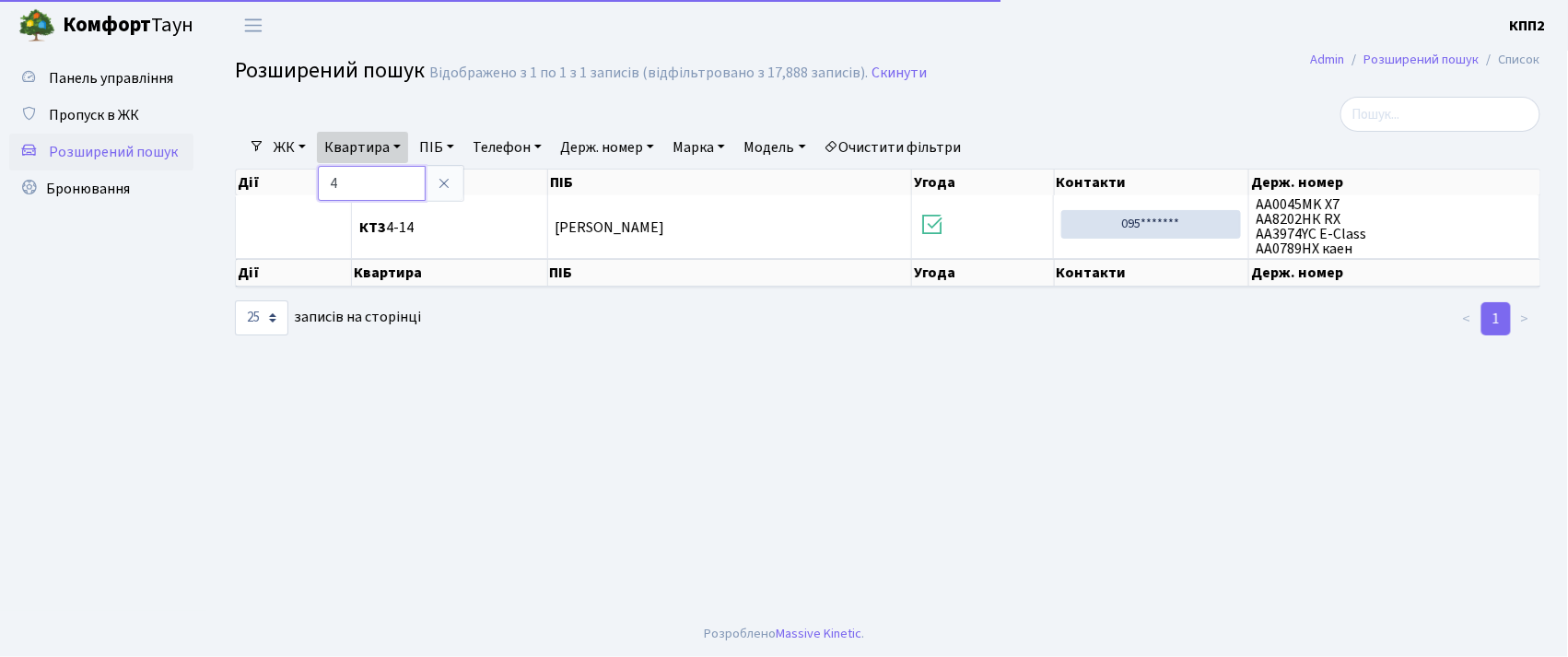
type input "4"
